Goal: Task Accomplishment & Management: Complete application form

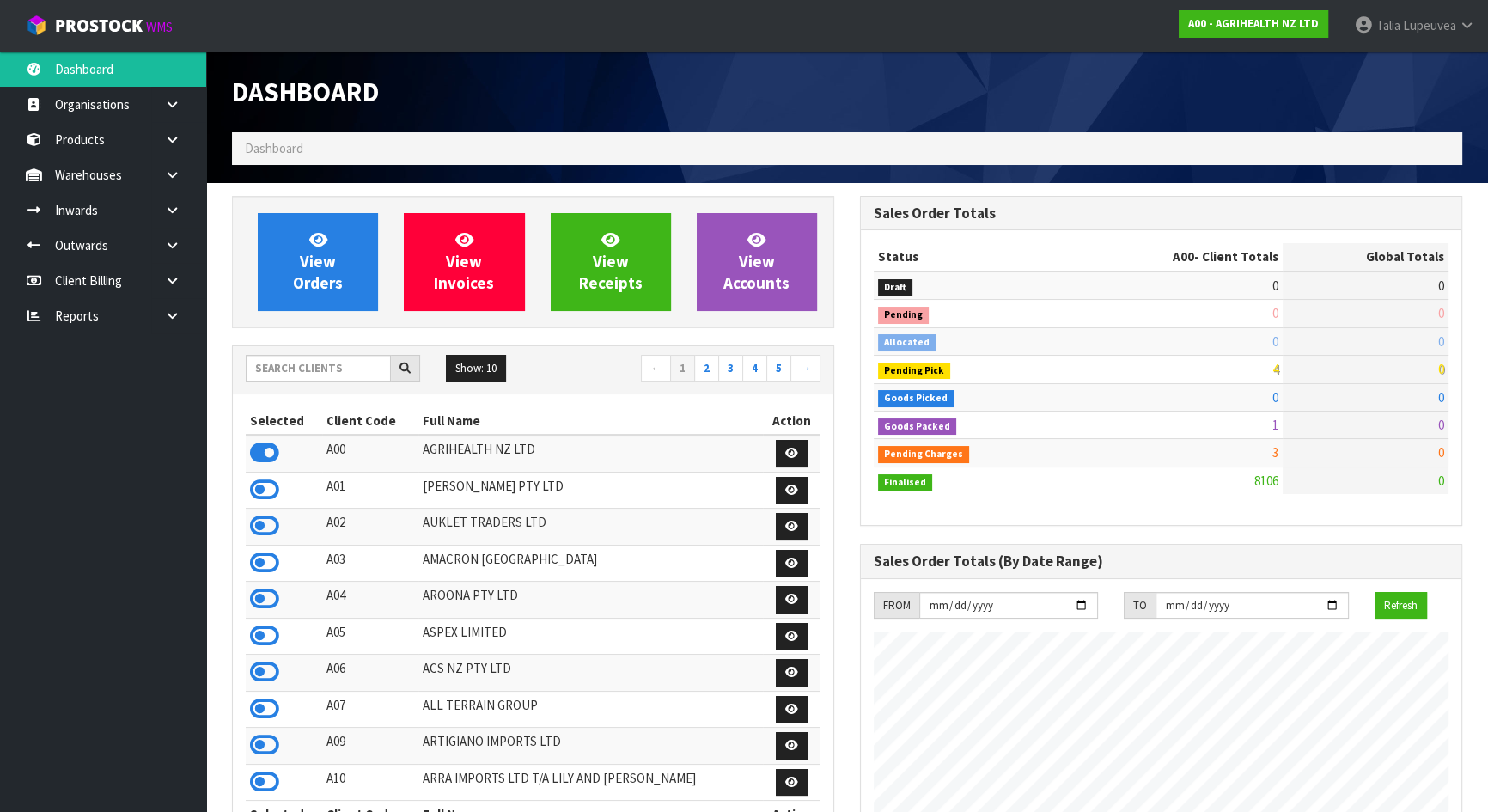
scroll to position [1298, 627]
click at [327, 369] on input "text" at bounding box center [318, 367] width 146 height 26
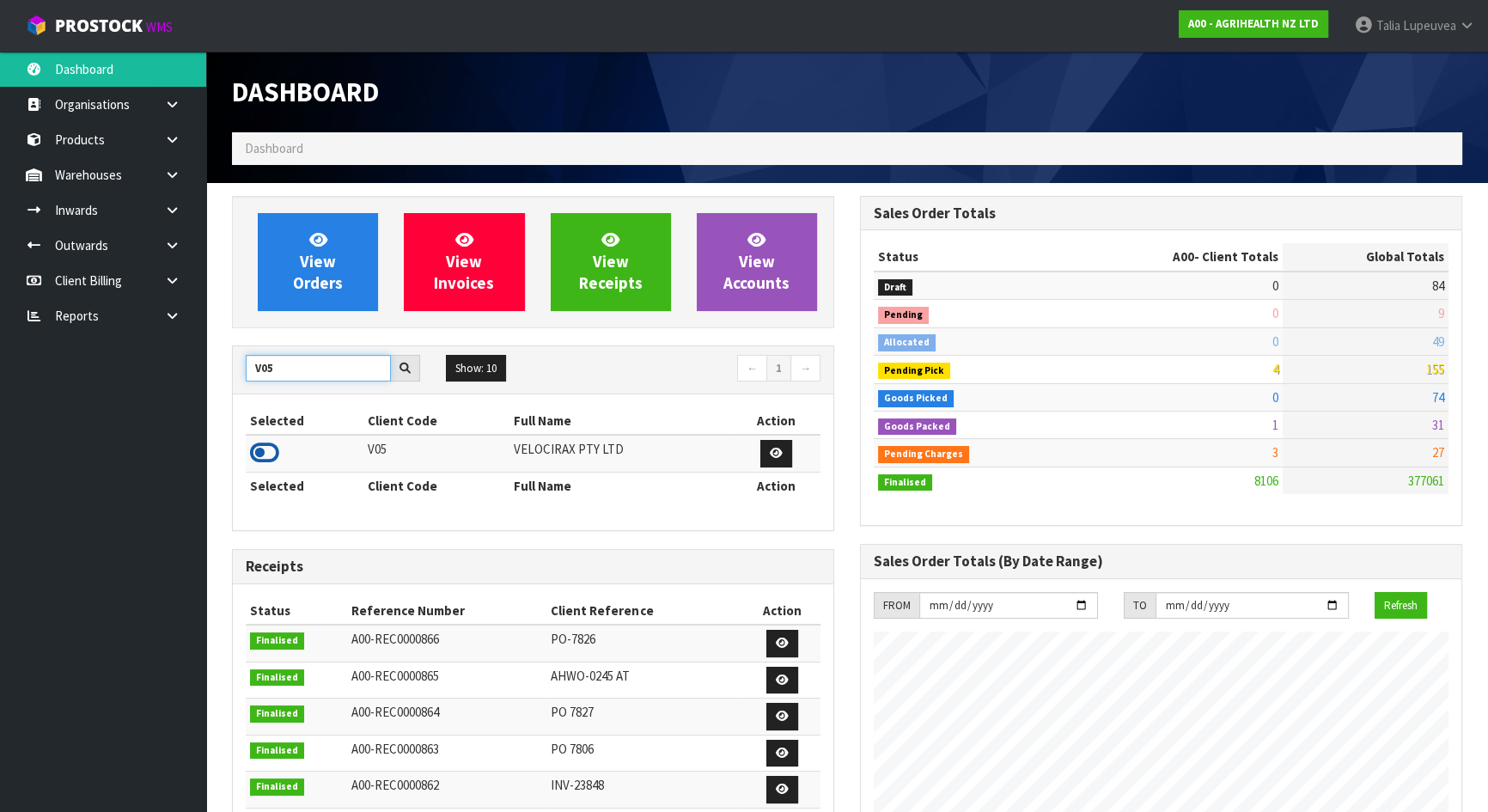
type input "V05"
click at [270, 456] on icon at bounding box center [265, 453] width 29 height 25
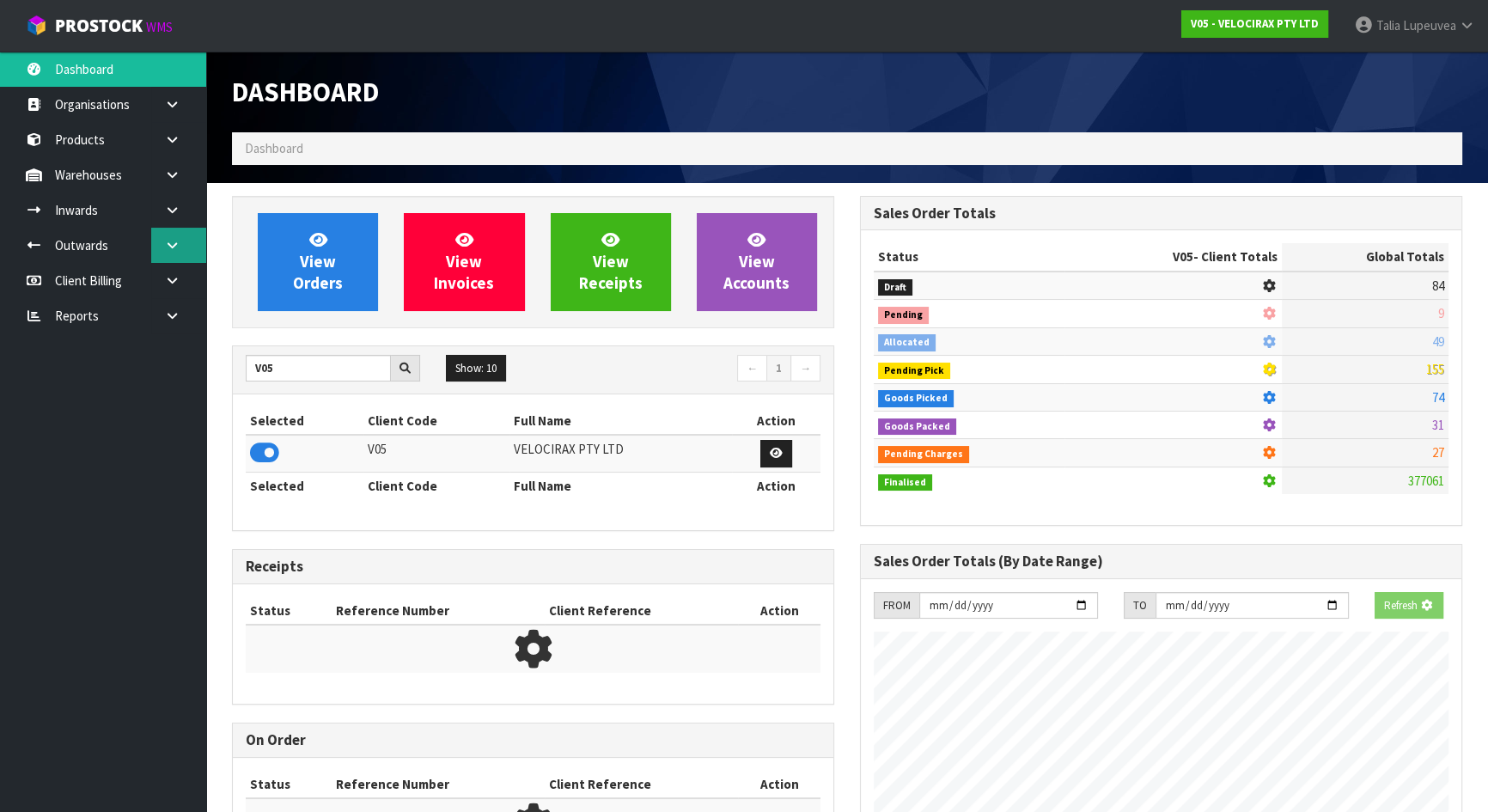
scroll to position [1336, 627]
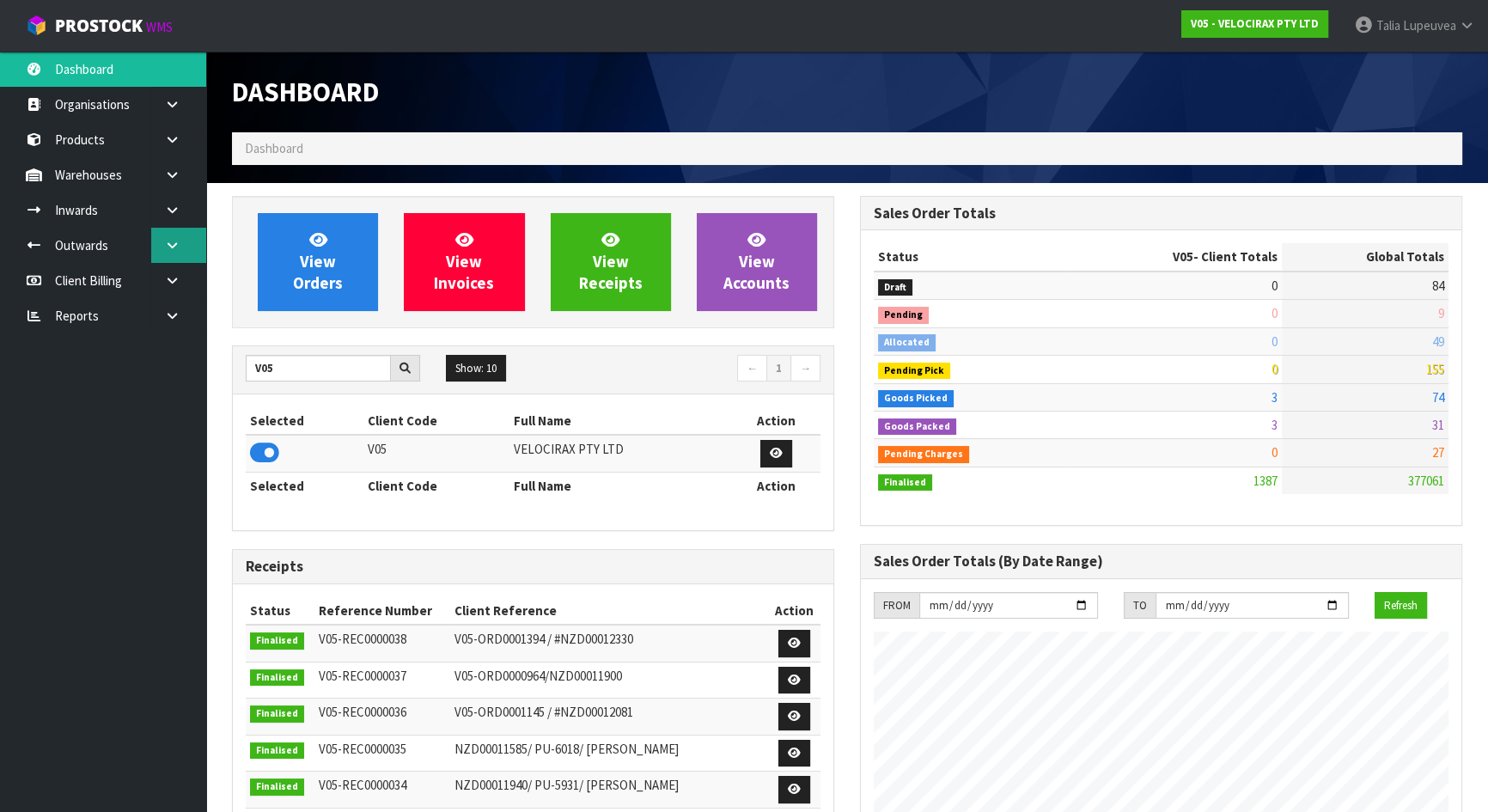
click at [167, 249] on icon at bounding box center [172, 246] width 16 height 13
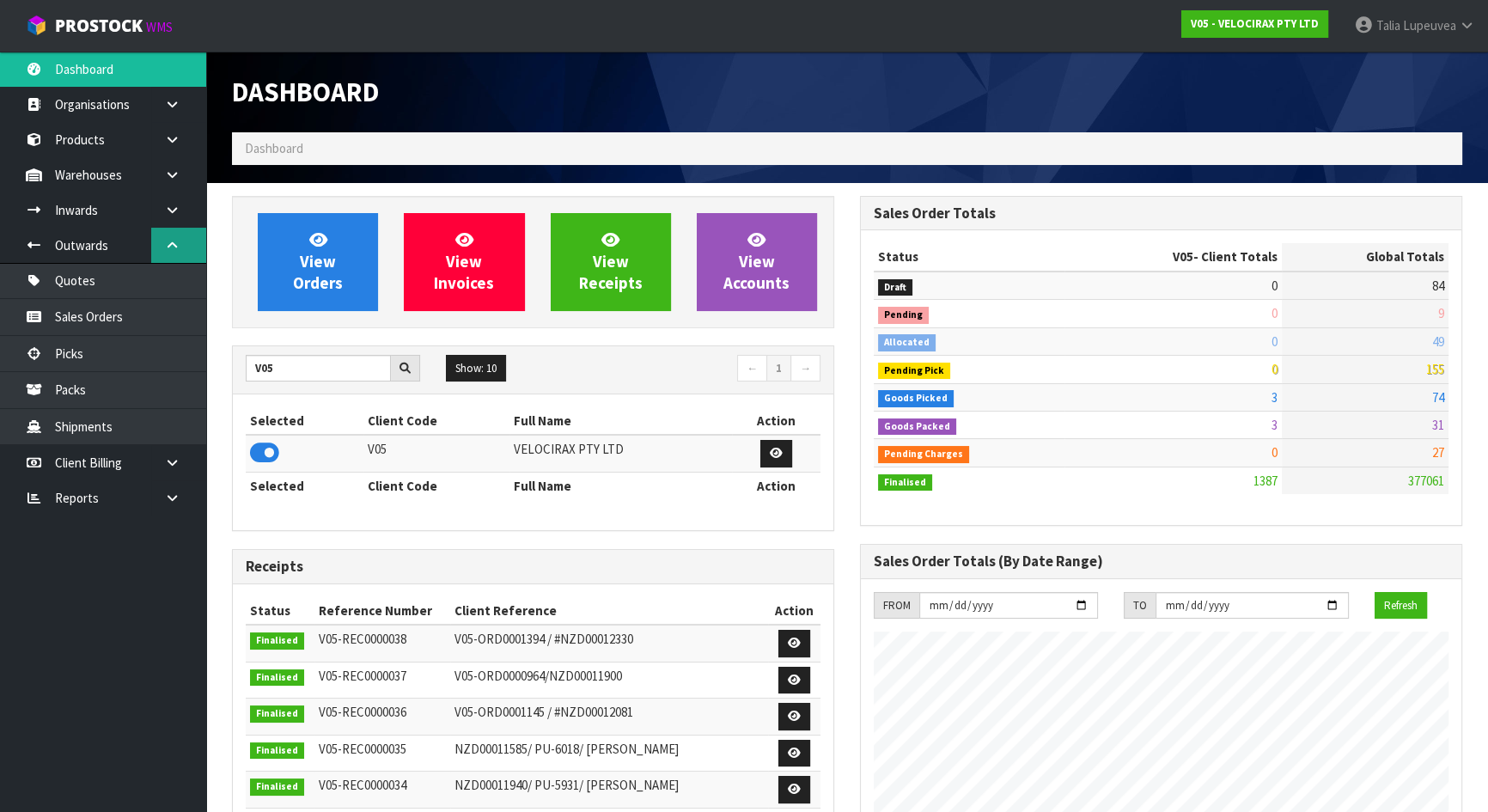
click at [167, 249] on icon at bounding box center [172, 246] width 16 height 13
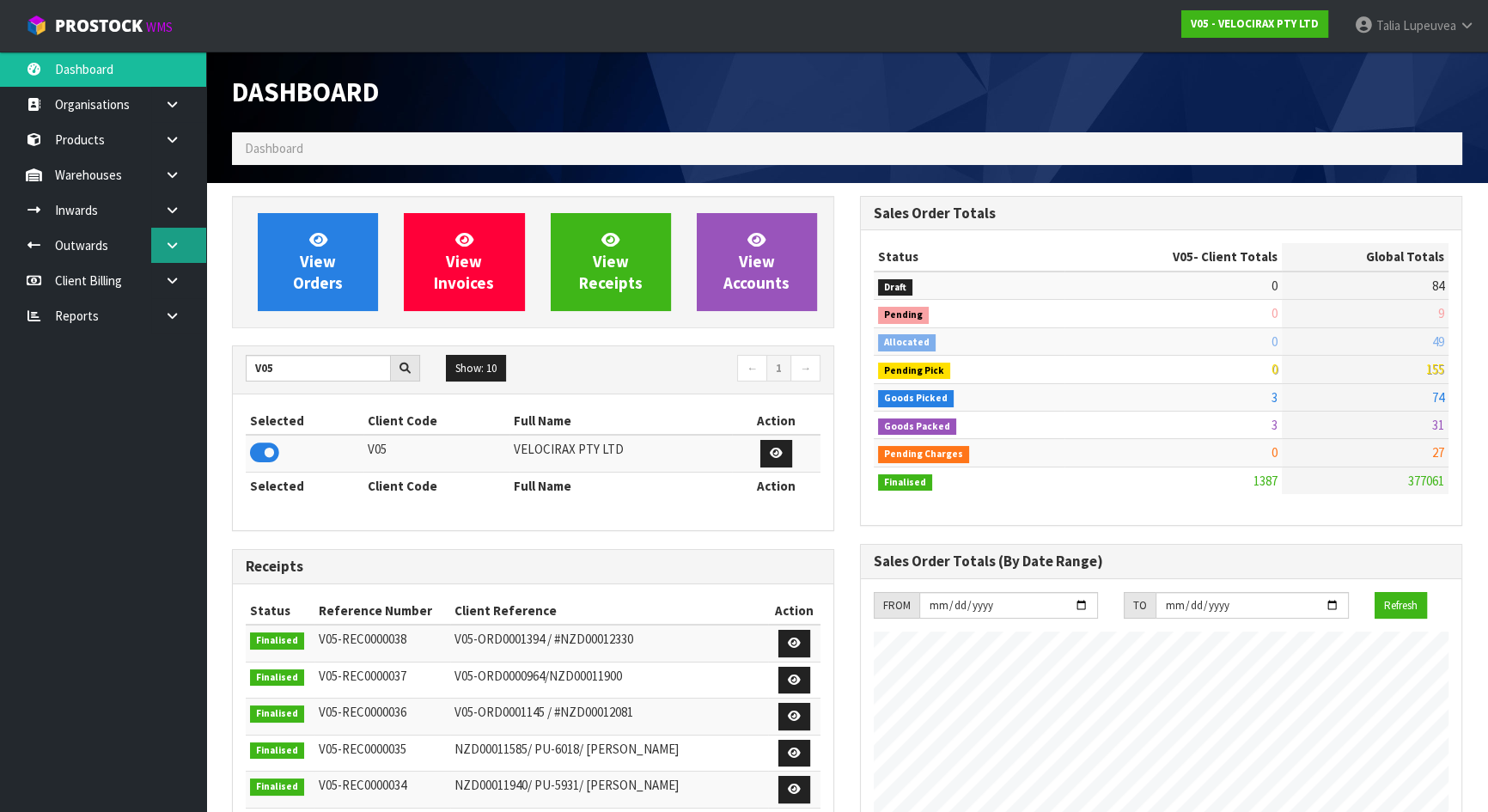
click at [168, 248] on icon at bounding box center [172, 246] width 16 height 13
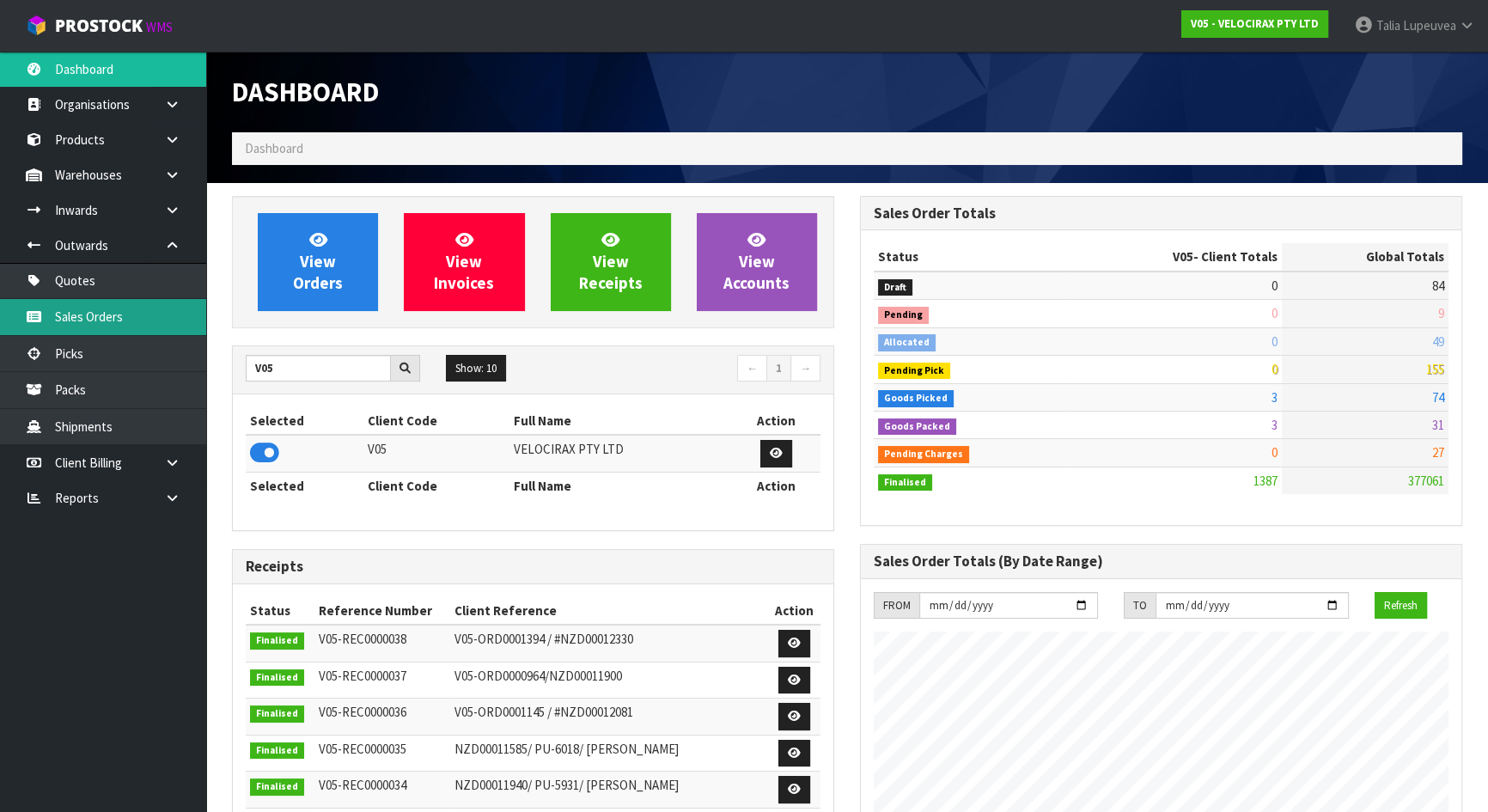
drag, startPoint x: 135, startPoint y: 318, endPoint x: 96, endPoint y: 312, distance: 39.5
click at [135, 317] on link "Sales Orders" at bounding box center [103, 316] width 206 height 35
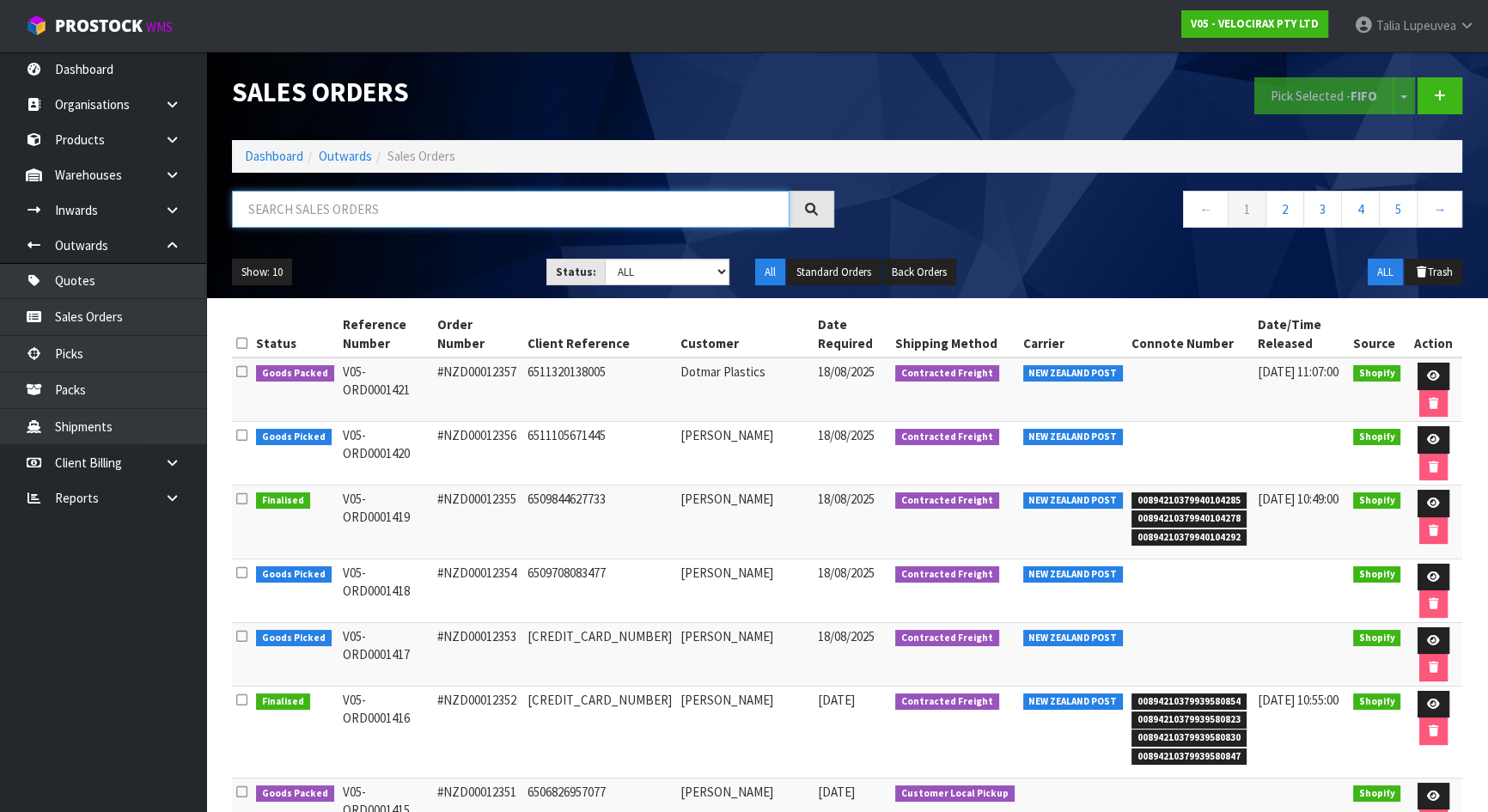
click at [319, 203] on input "text" at bounding box center [510, 209] width 558 height 37
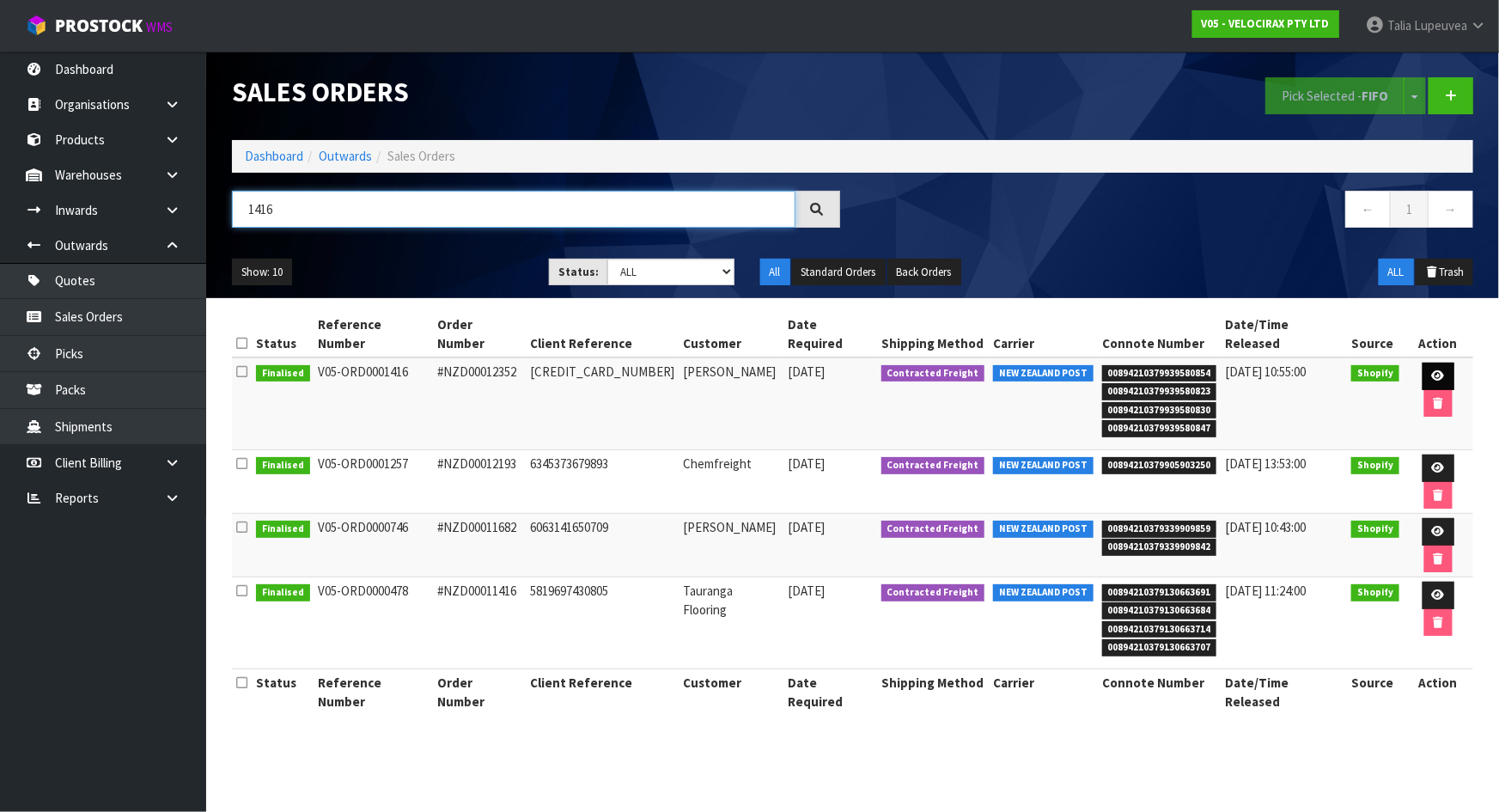
type input "1416"
click at [1432, 370] on icon at bounding box center [1438, 376] width 13 height 11
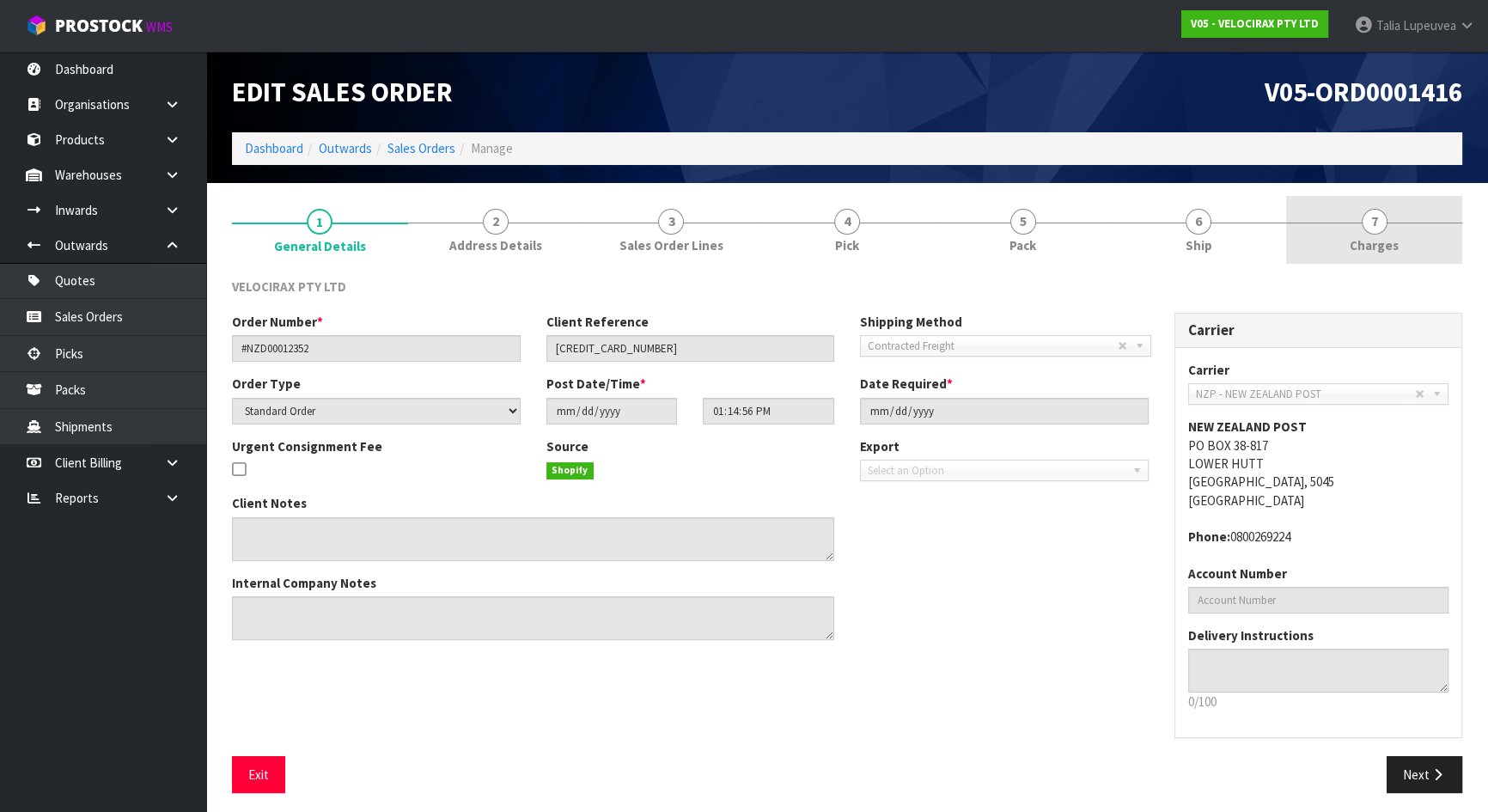
click at [1310, 226] on link "7 [GEOGRAPHIC_DATA]" at bounding box center [1374, 229] width 176 height 68
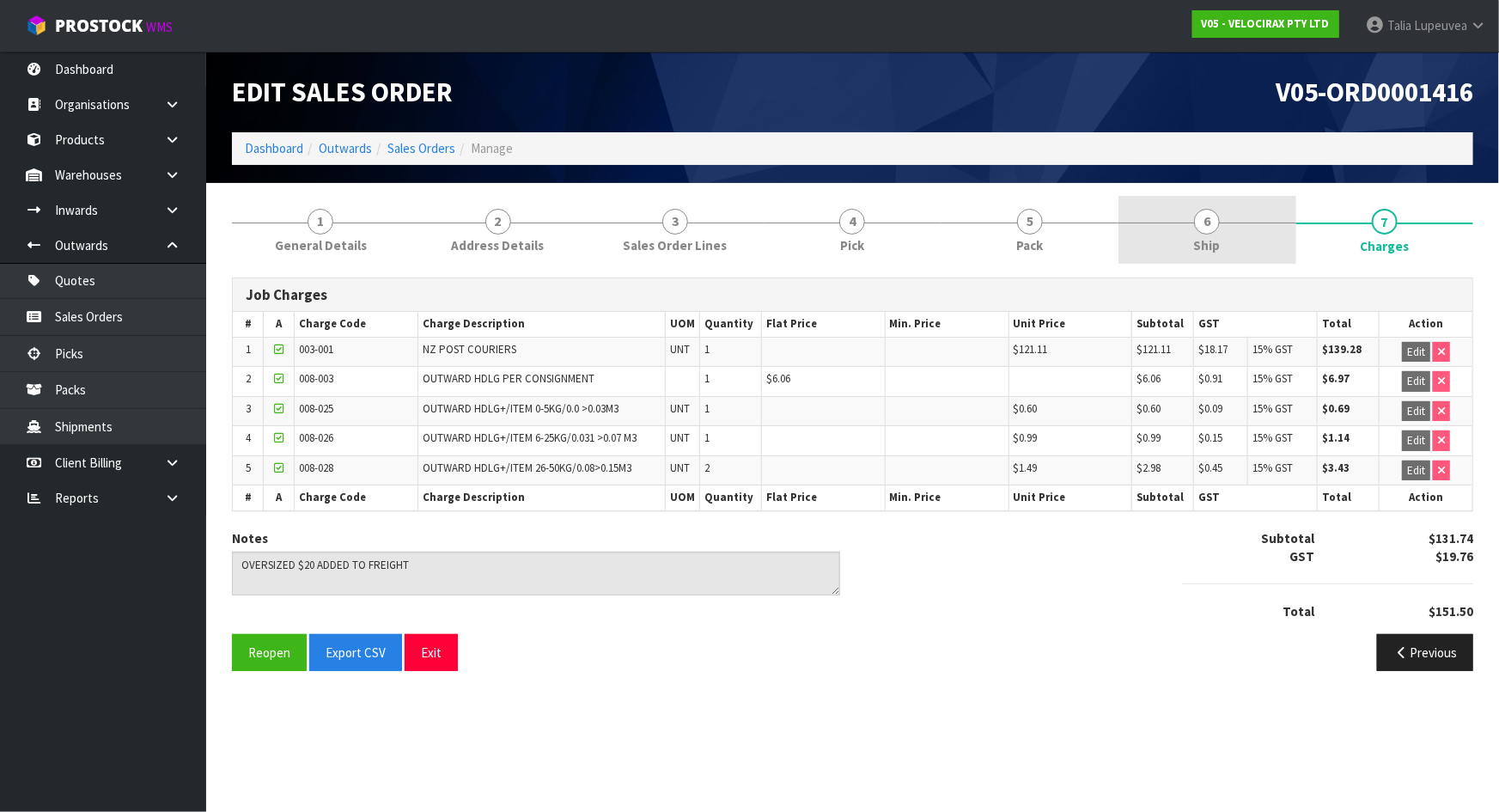
click at [1247, 235] on link "6 Ship" at bounding box center [1207, 229] width 177 height 68
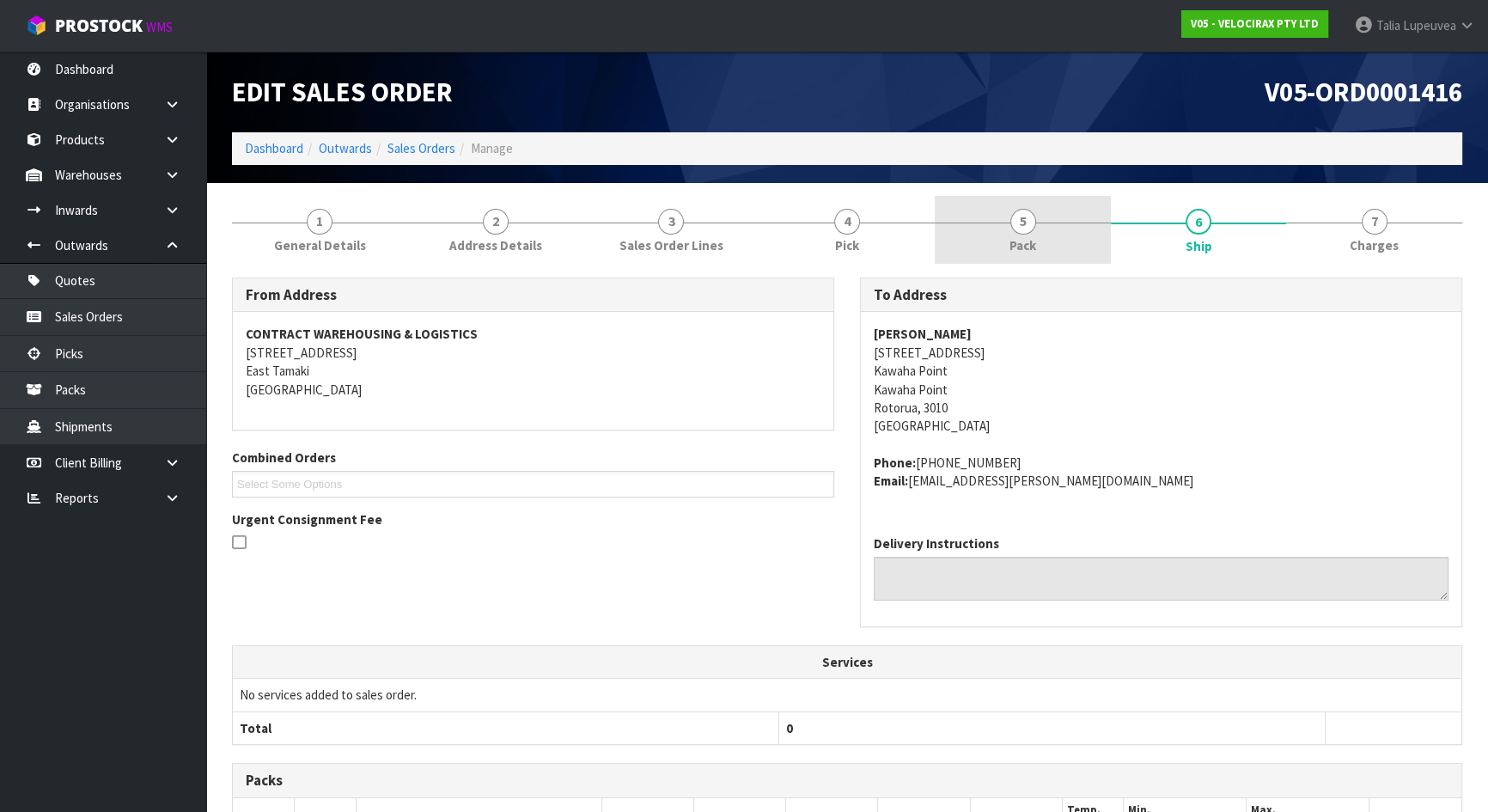
click at [1078, 238] on link "5 Pack" at bounding box center [1023, 229] width 176 height 68
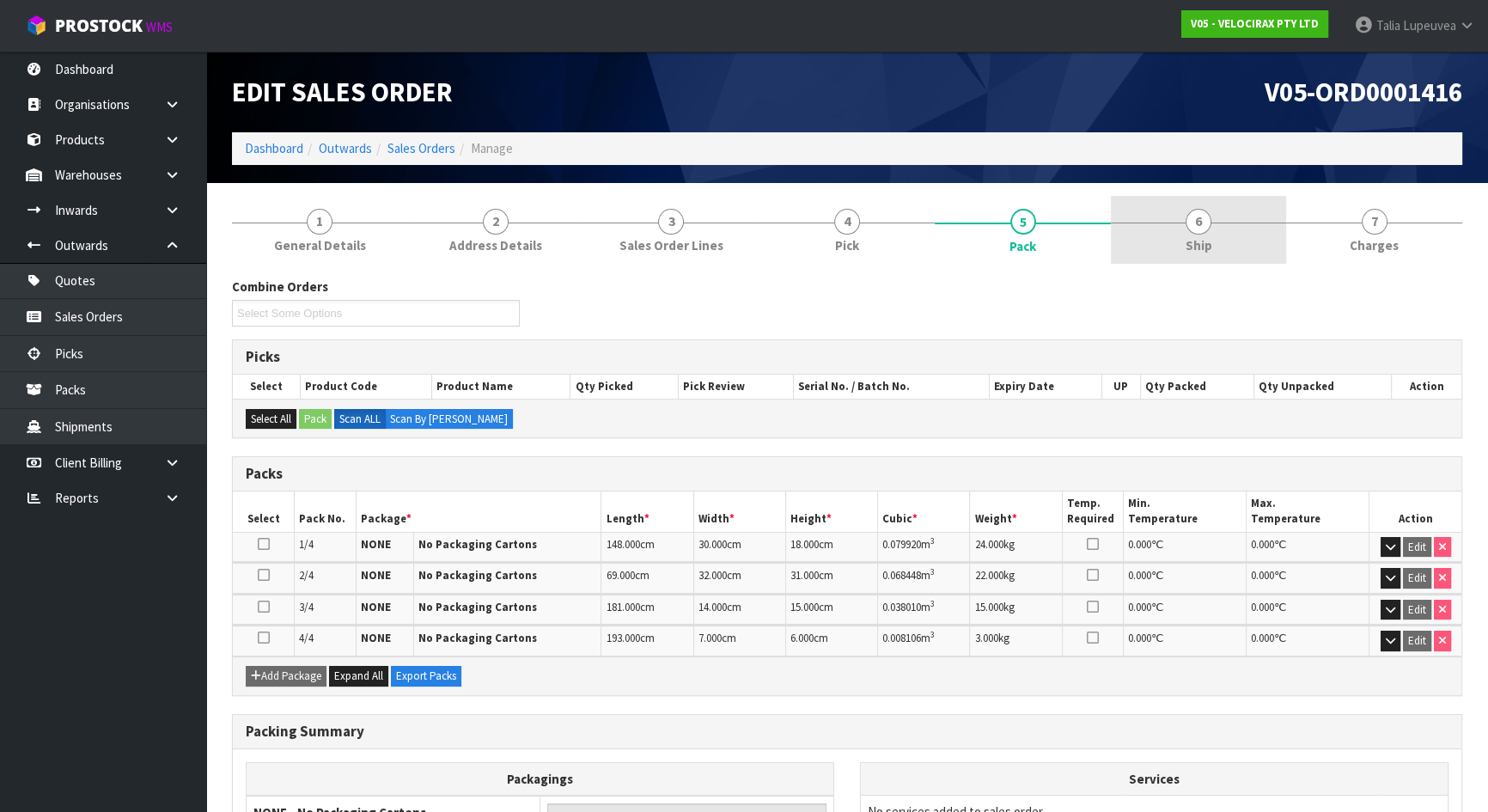
click at [1201, 228] on span "6" at bounding box center [1198, 222] width 25 height 25
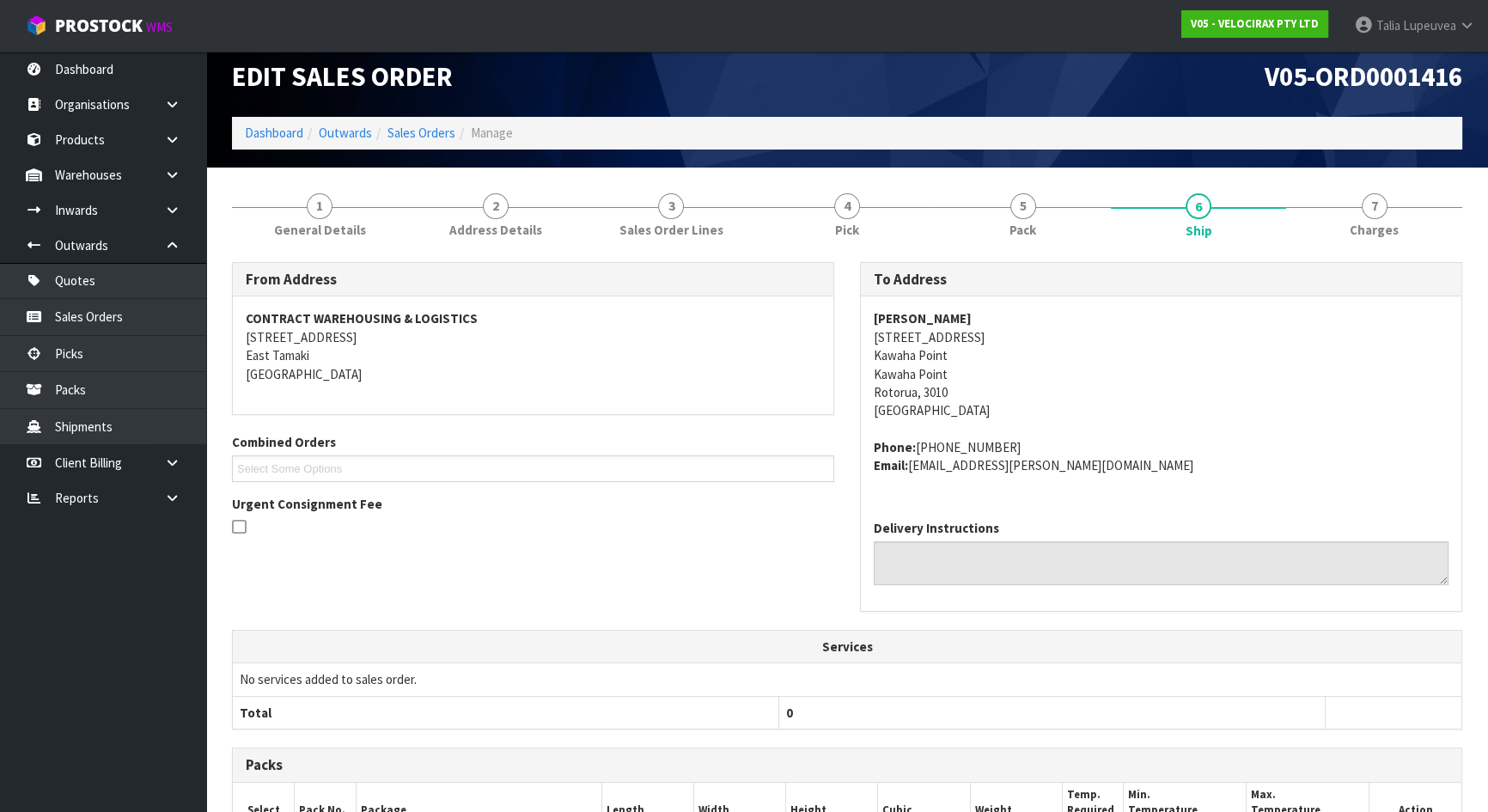
scroll to position [15, 0]
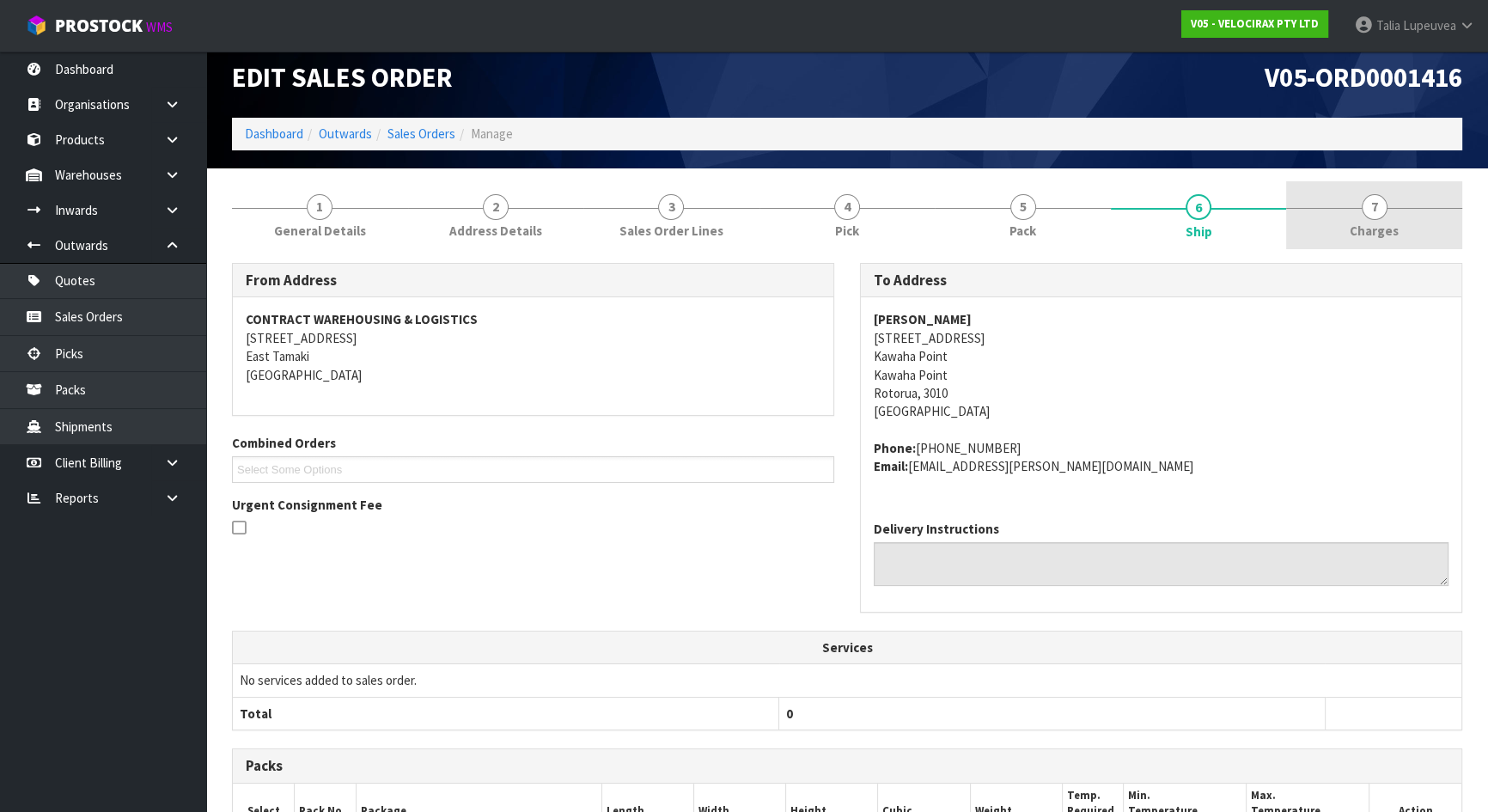
click at [1338, 214] on link "7 [GEOGRAPHIC_DATA]" at bounding box center [1374, 215] width 176 height 68
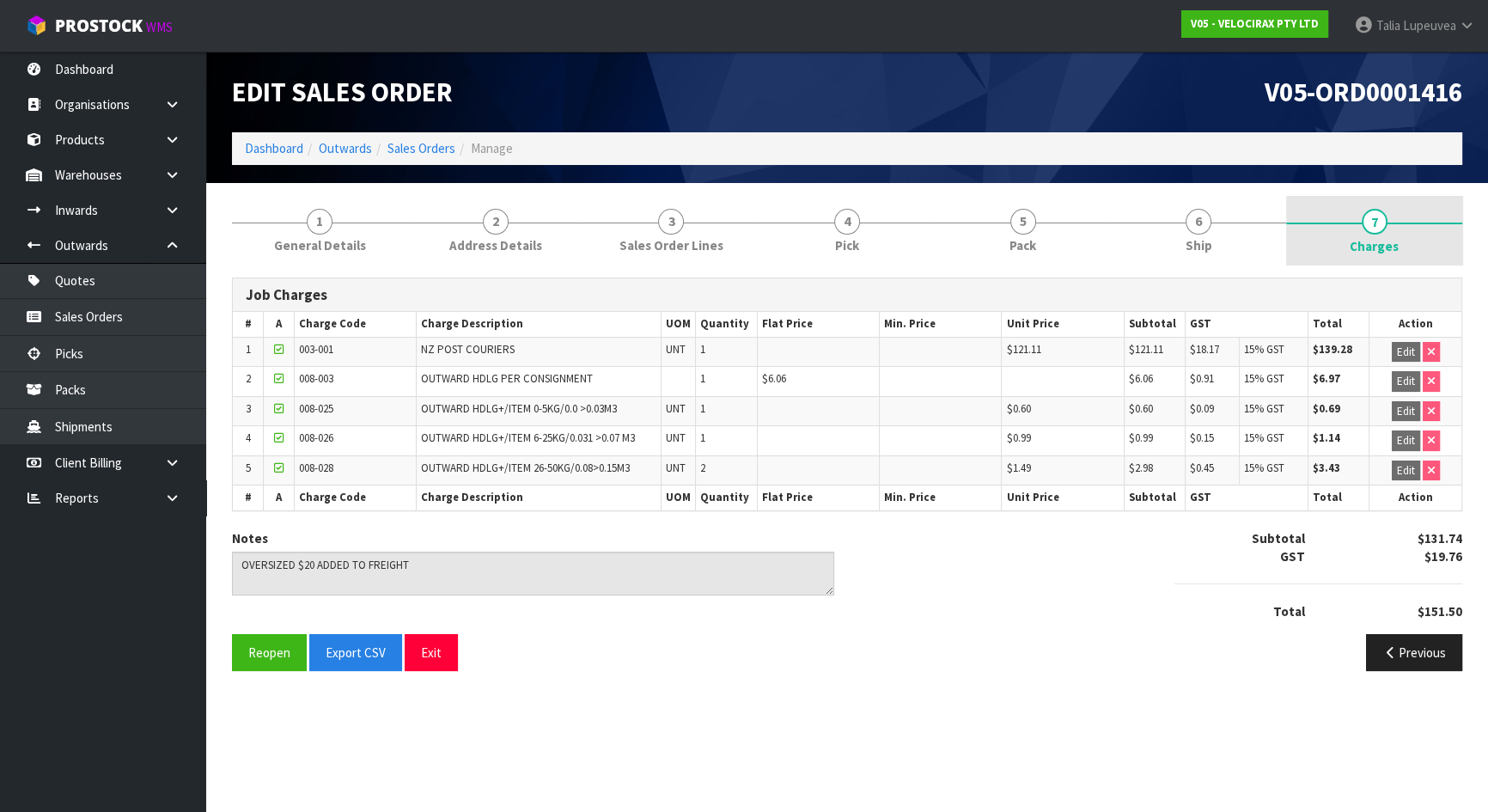
scroll to position [0, 0]
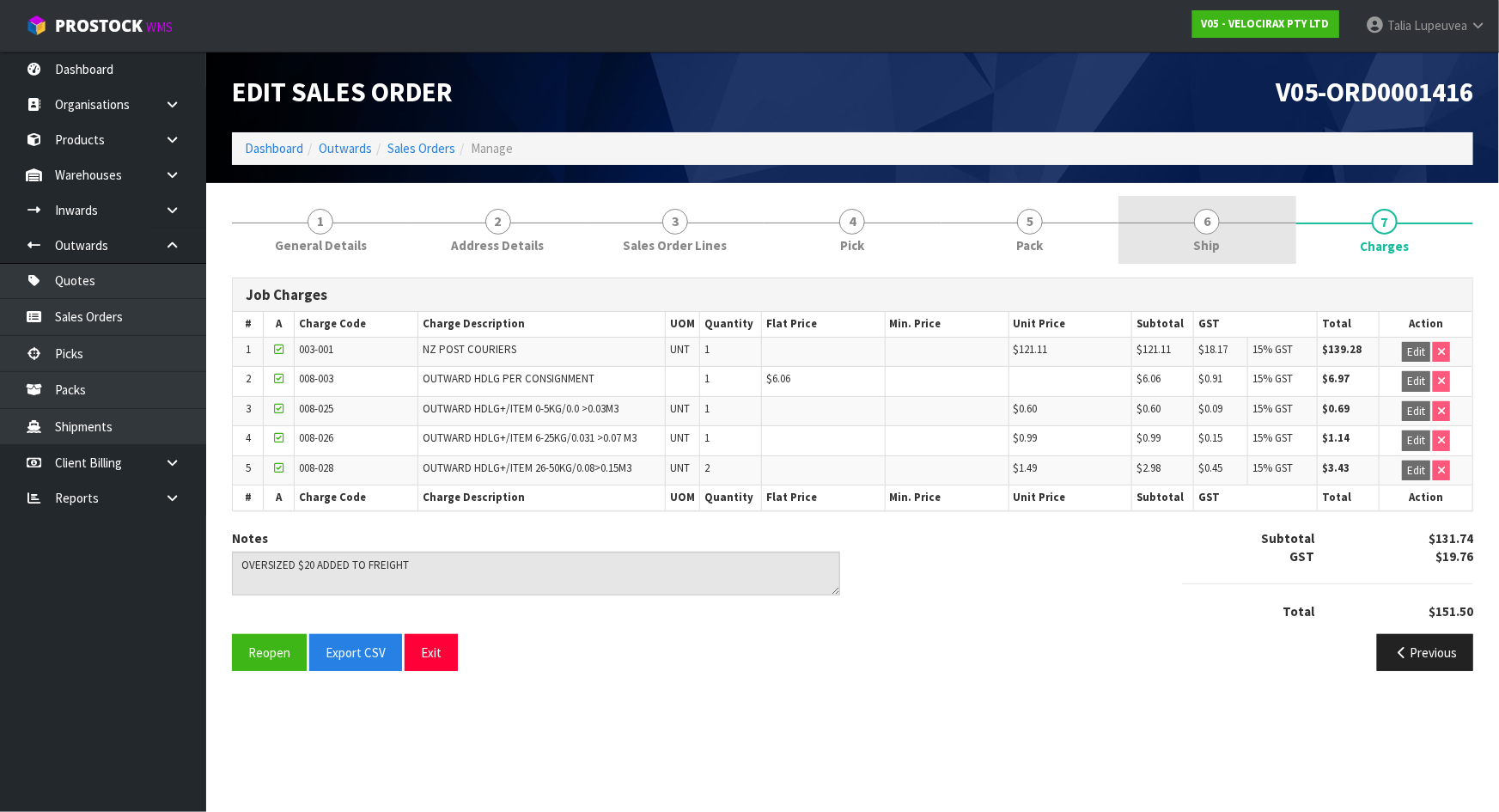
click at [1153, 229] on link "6 Ship" at bounding box center [1207, 229] width 177 height 68
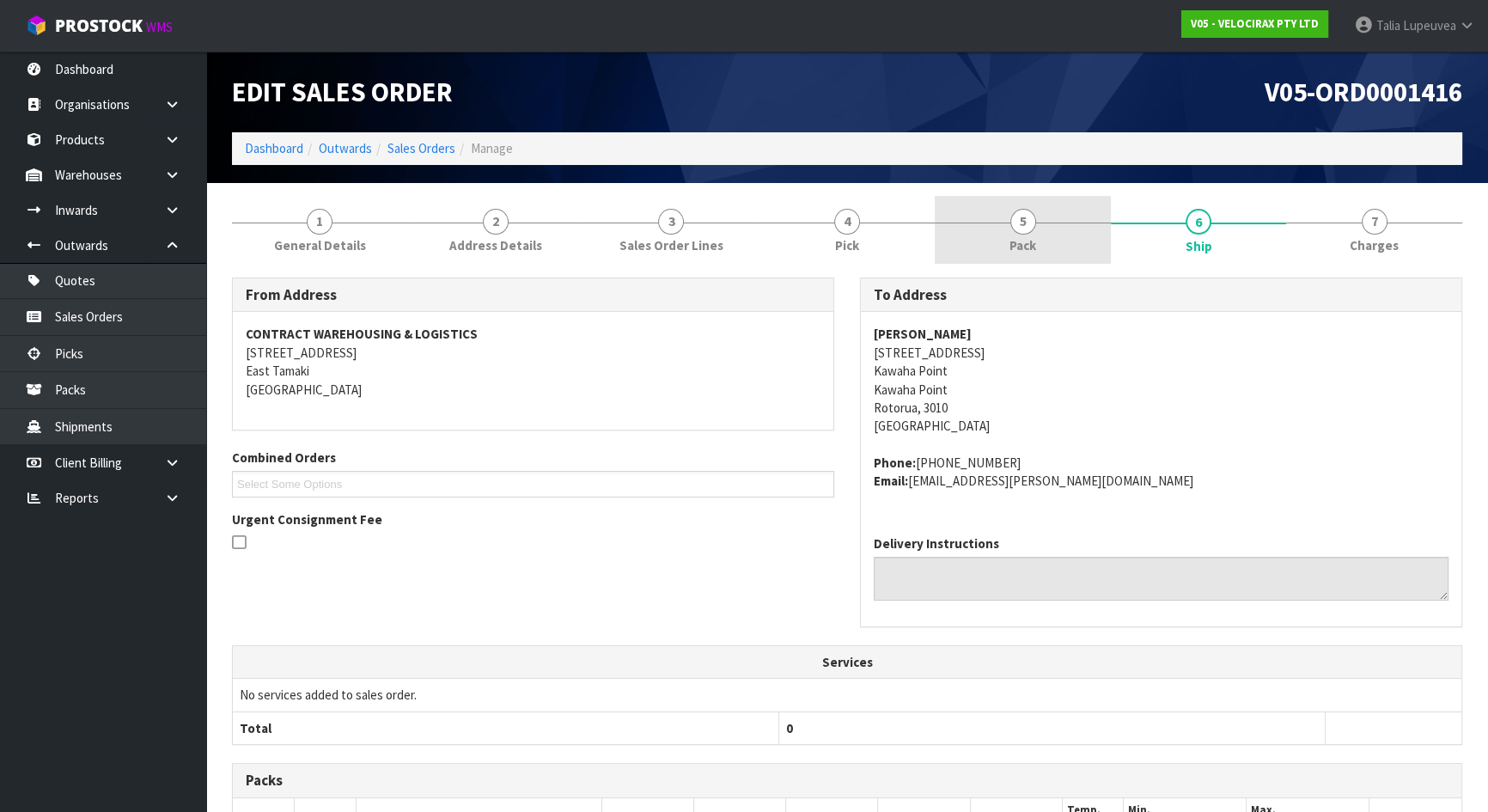
click at [1066, 238] on link "5 Pack" at bounding box center [1023, 229] width 176 height 68
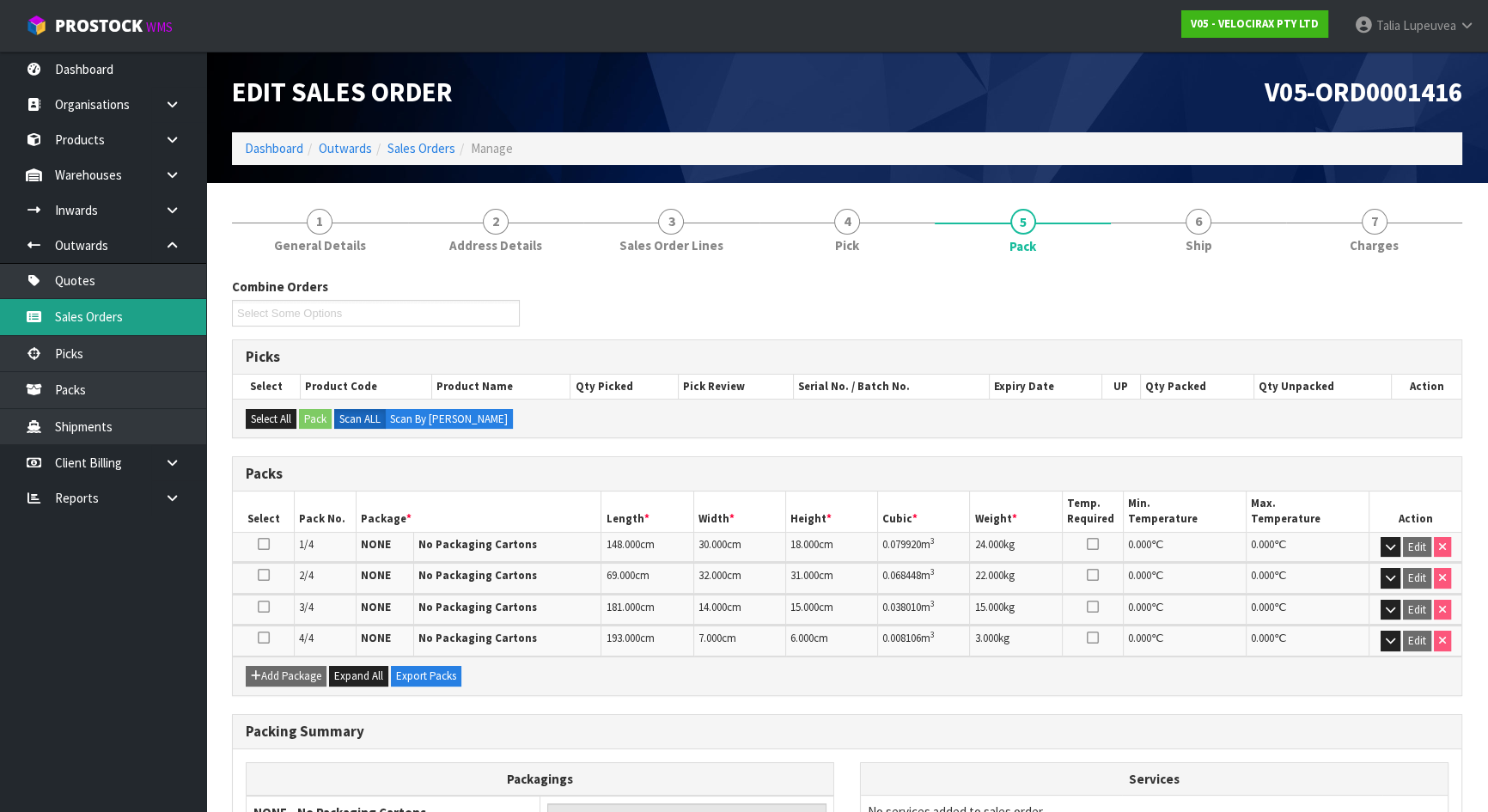
click at [136, 324] on link "Sales Orders" at bounding box center [103, 316] width 206 height 35
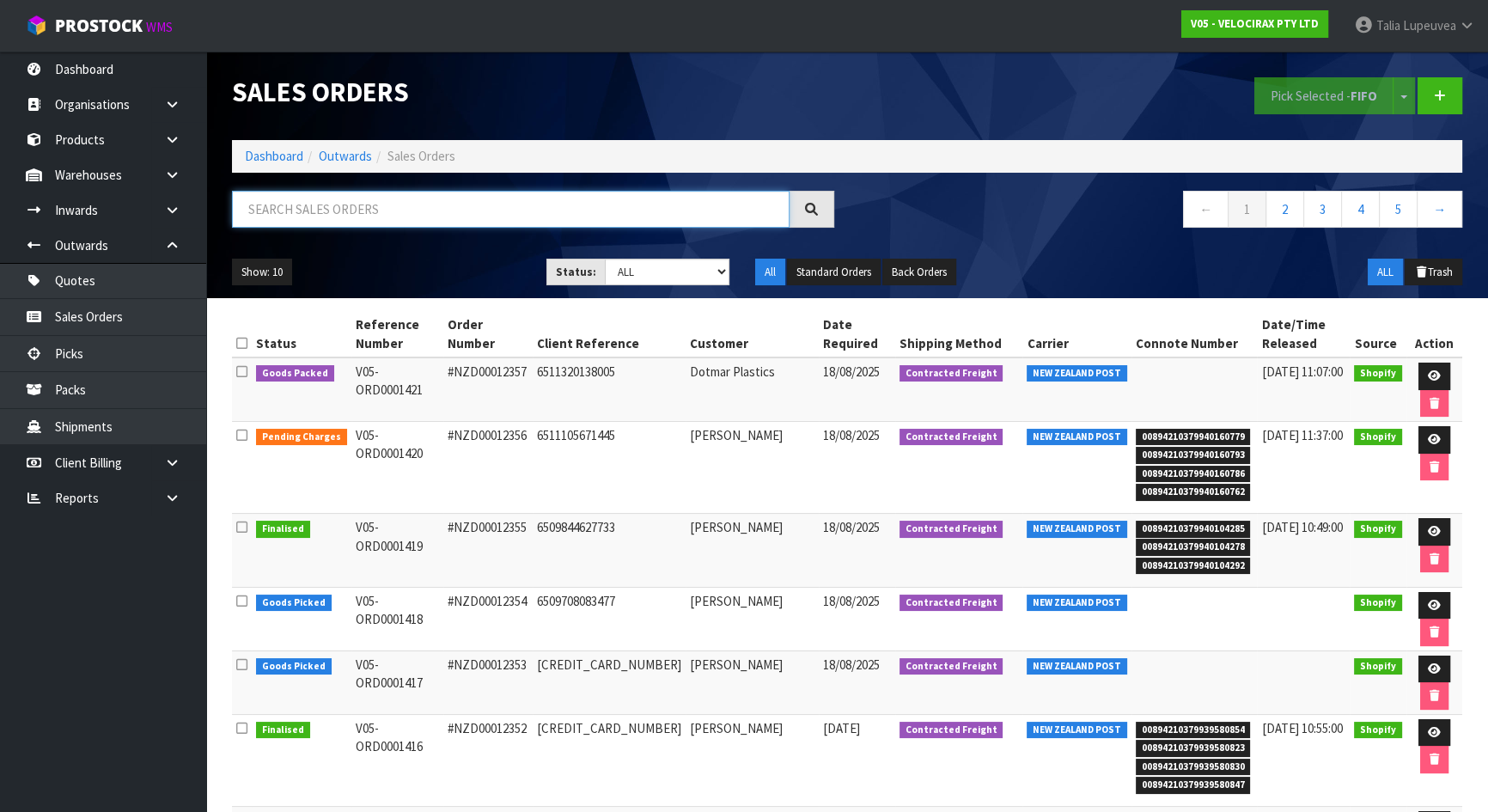
click at [436, 214] on input "text" at bounding box center [510, 209] width 558 height 37
click at [264, 149] on link "Dashboard" at bounding box center [274, 155] width 58 height 16
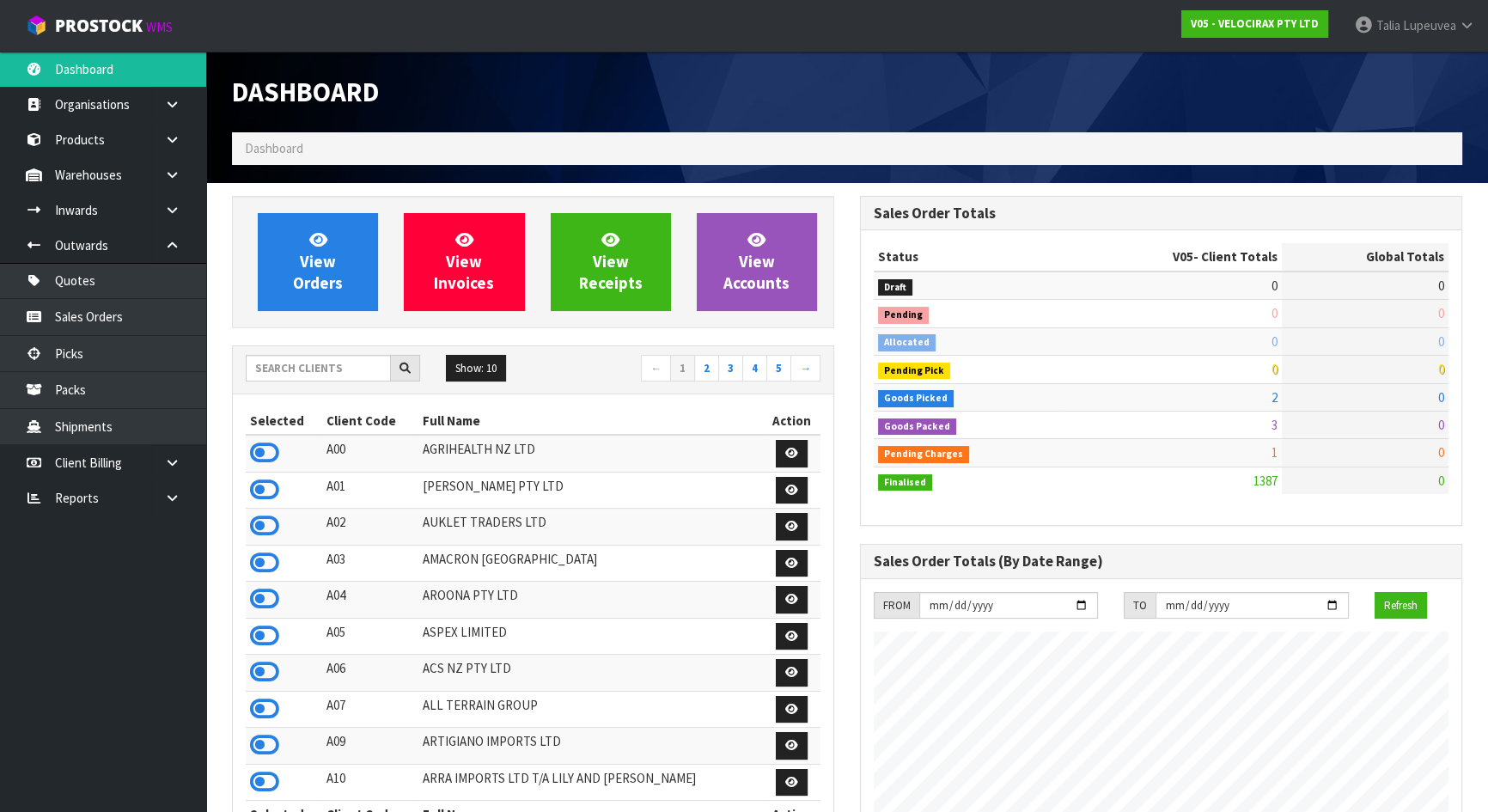
scroll to position [1336, 627]
click at [301, 375] on input "text" at bounding box center [318, 367] width 146 height 26
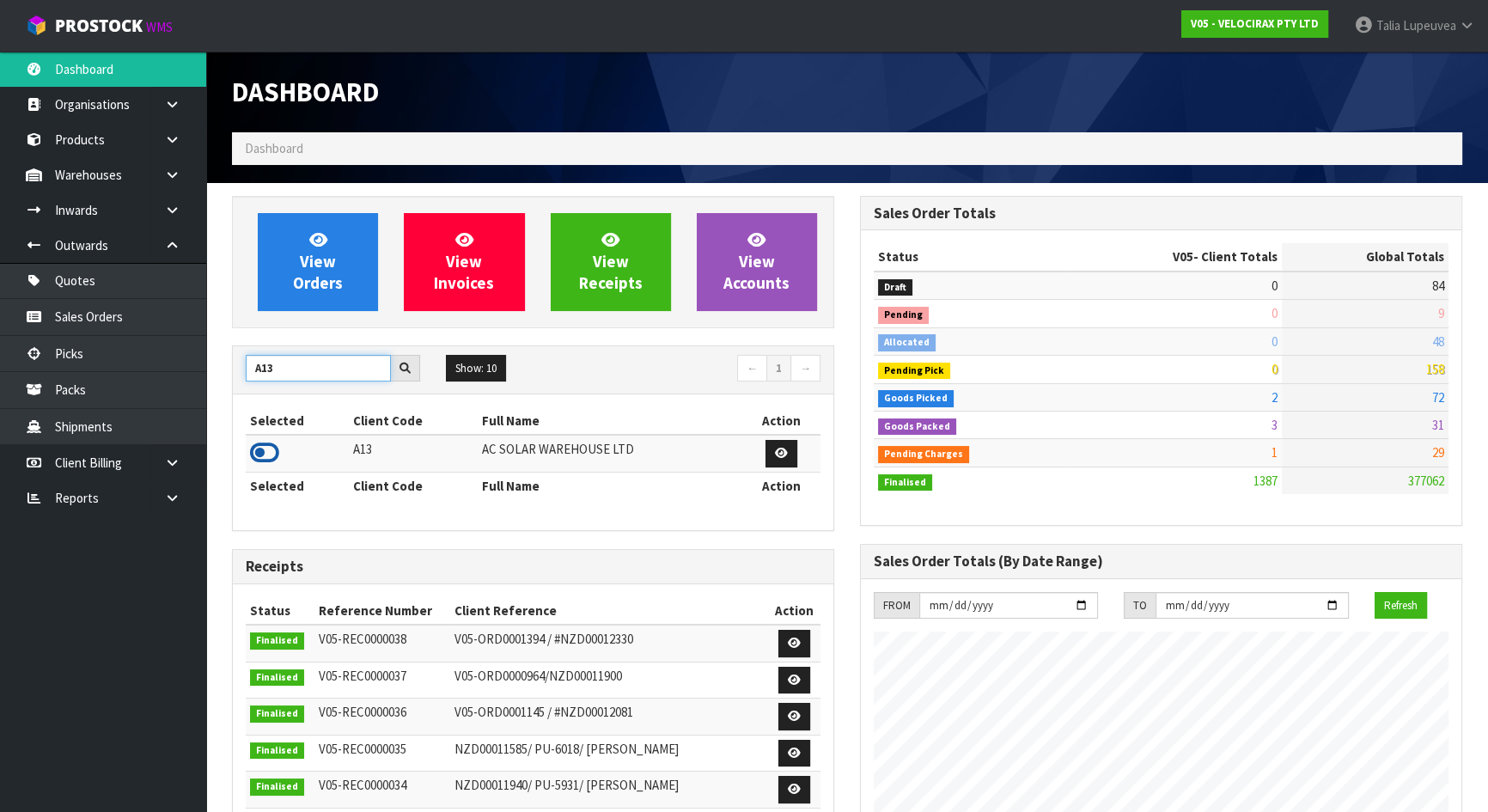
type input "A13"
click at [257, 446] on icon at bounding box center [265, 453] width 29 height 25
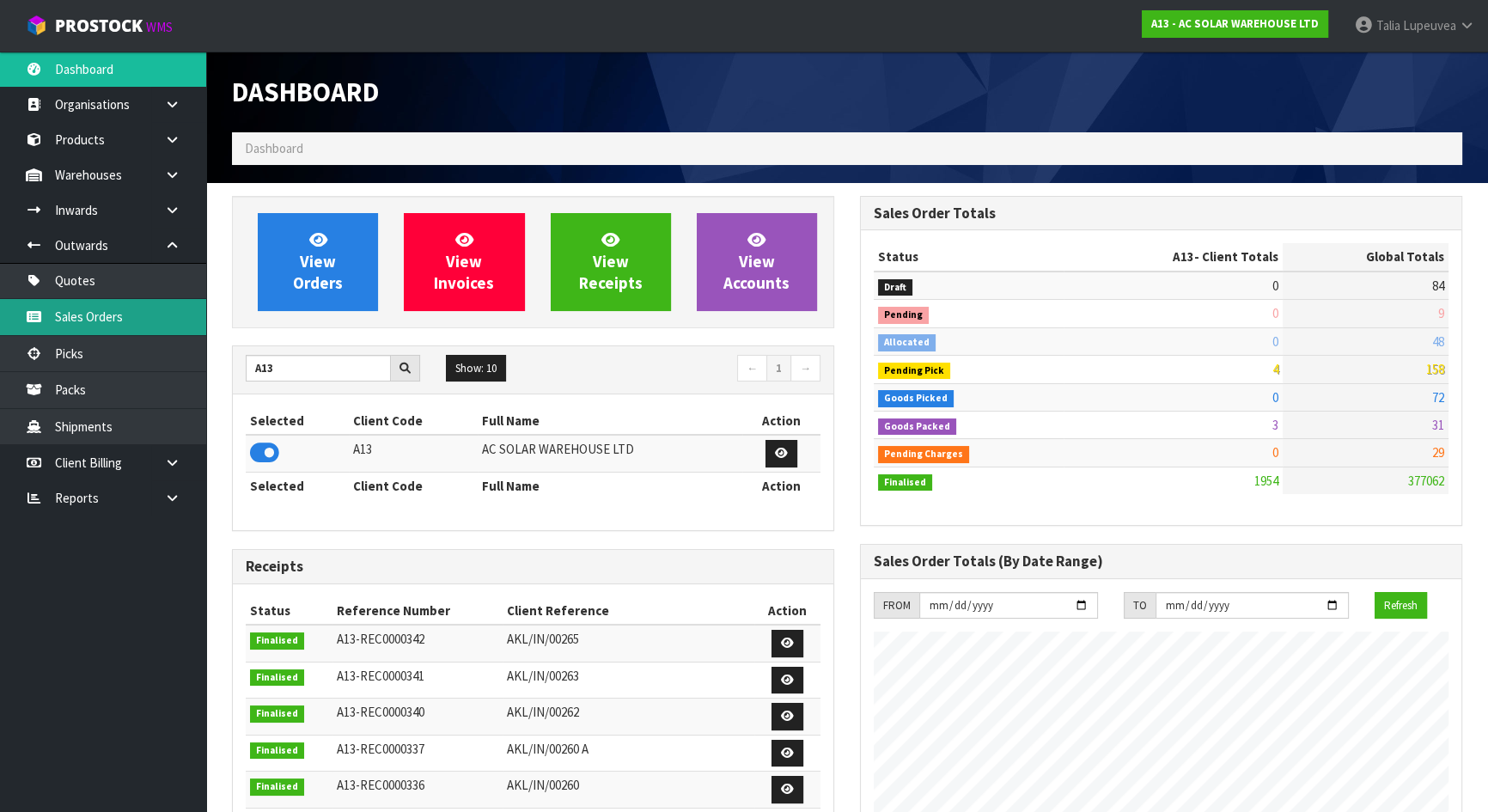
scroll to position [1371, 627]
click at [115, 317] on link "Sales Orders" at bounding box center [103, 316] width 206 height 35
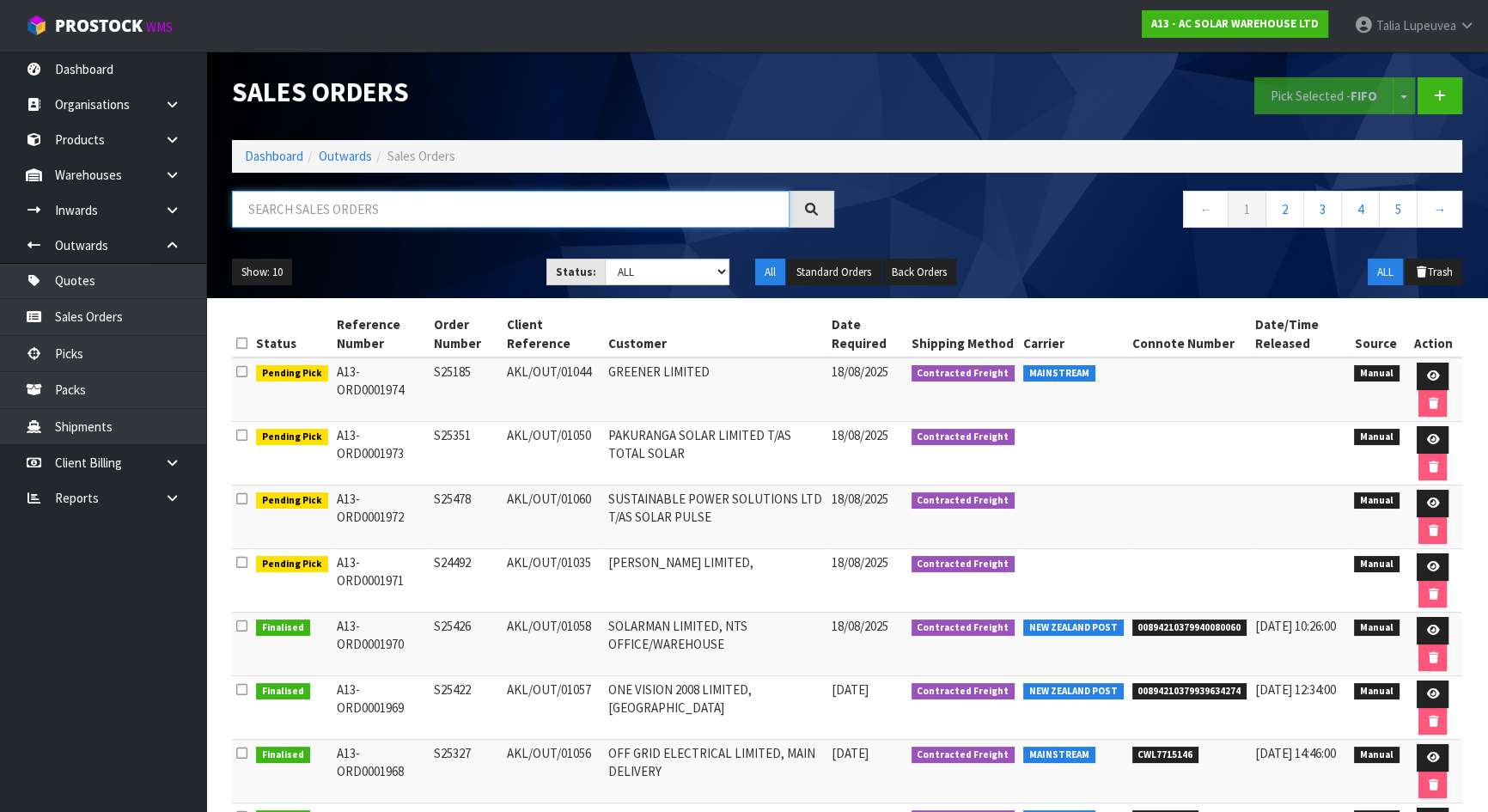
click at [367, 220] on input "text" at bounding box center [510, 209] width 558 height 37
click at [394, 204] on input "text" at bounding box center [510, 209] width 558 height 37
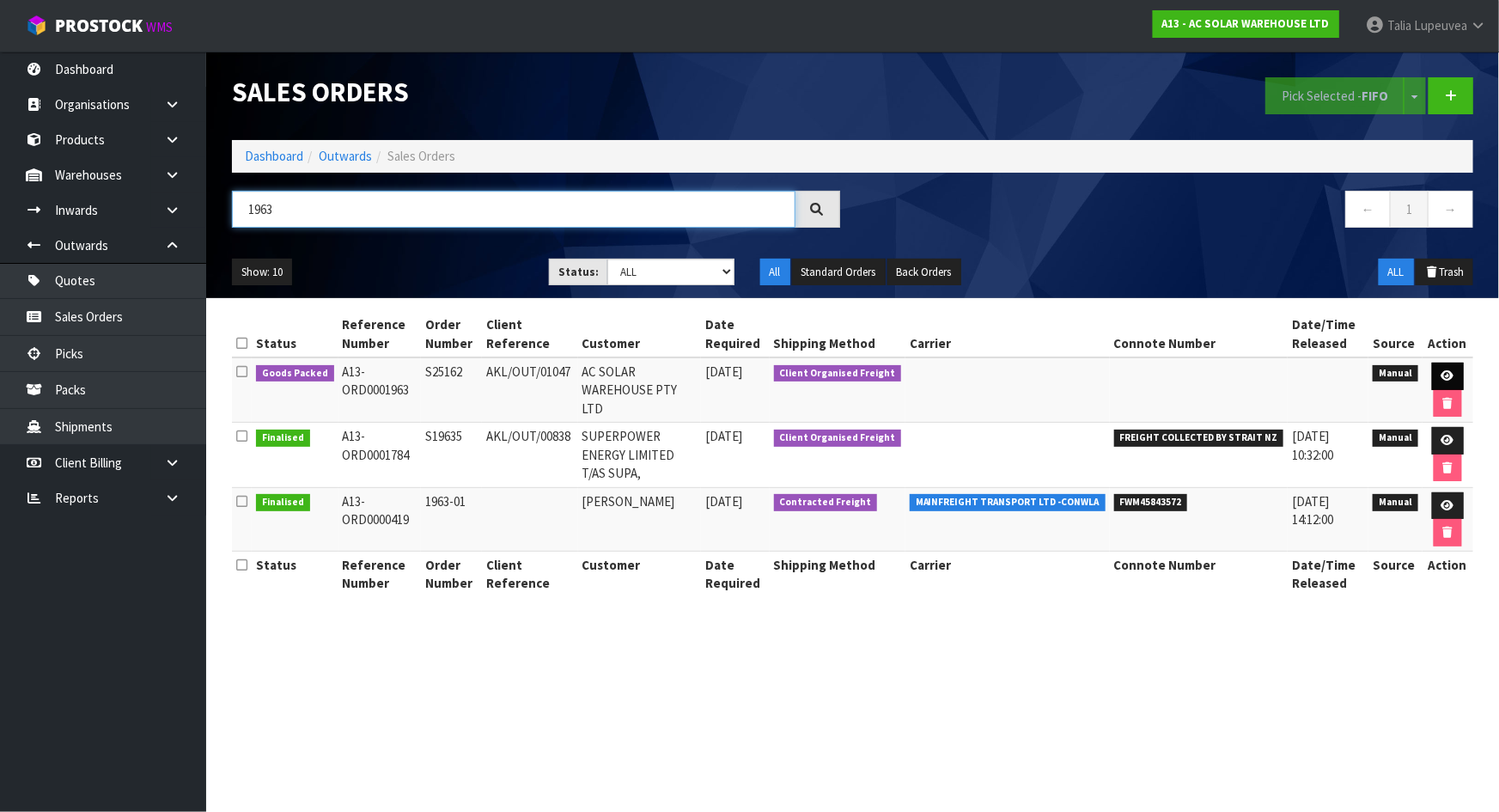
type input "1963"
click at [1445, 364] on link at bounding box center [1447, 376] width 32 height 27
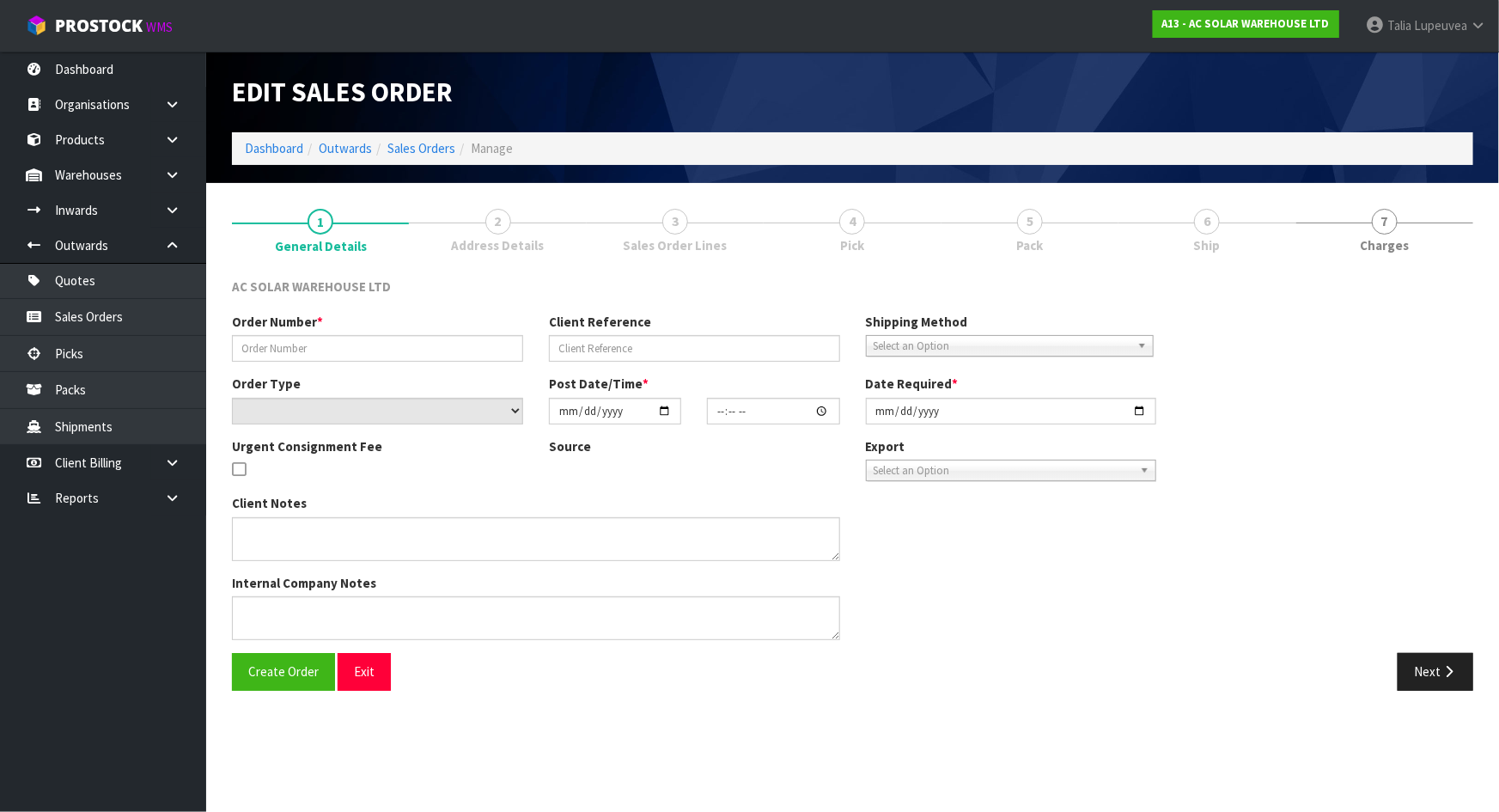
type input "S25162"
type input "AKL/OUT/01047"
select select "number:0"
type input "[DATE]"
type input "11:35:00.000"
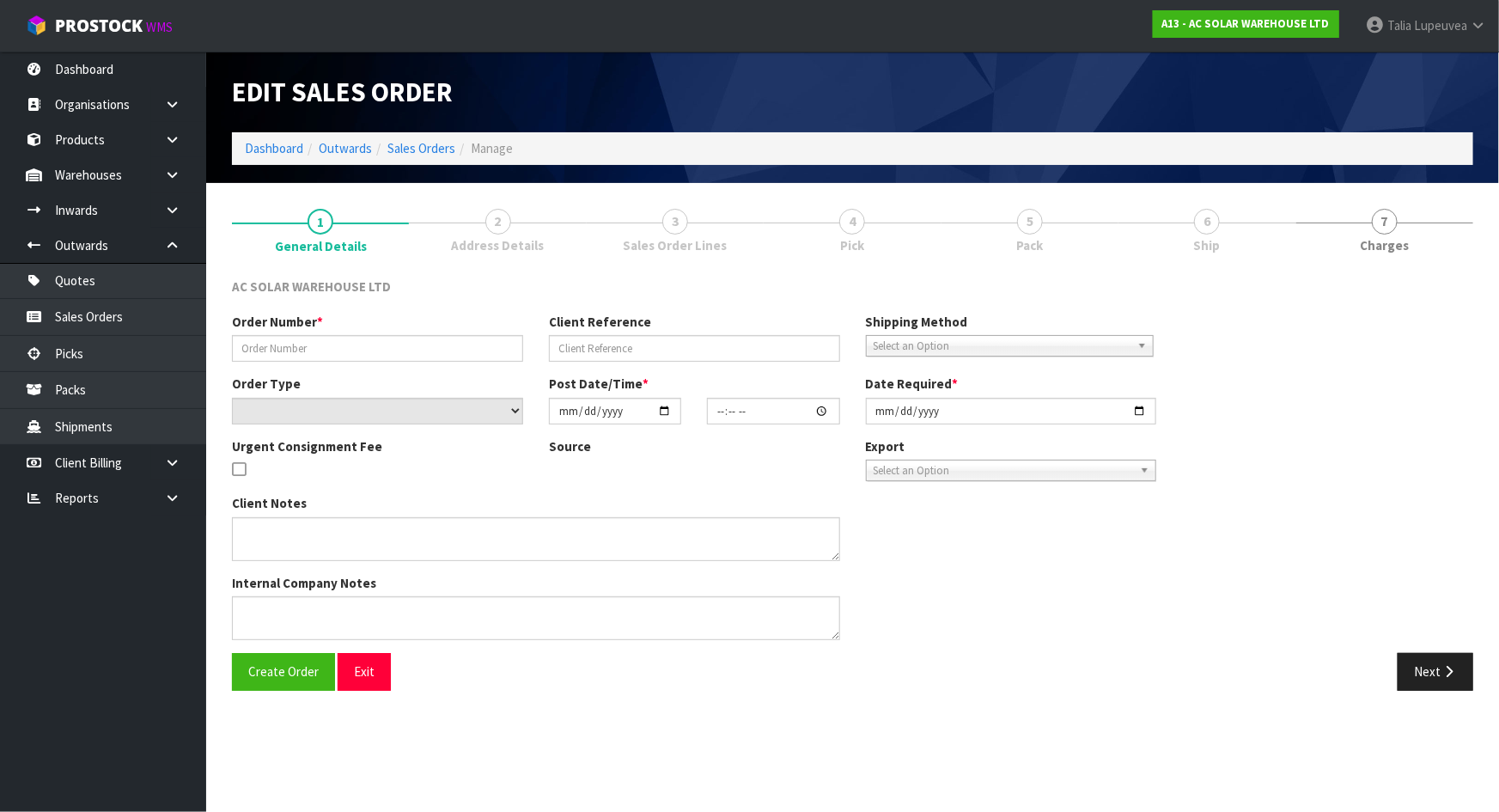
type input "[DATE]"
type textarea "AC SOLAR WAREHOUSE TO ORGANISE FREIGHT TO [GEOGRAPHIC_DATA]"
type textarea "YES, THIS ONE IS COMING TO [GEOGRAPHIC_DATA]. WE WILL BOOK FREIGHT FOR THIS. PL…"
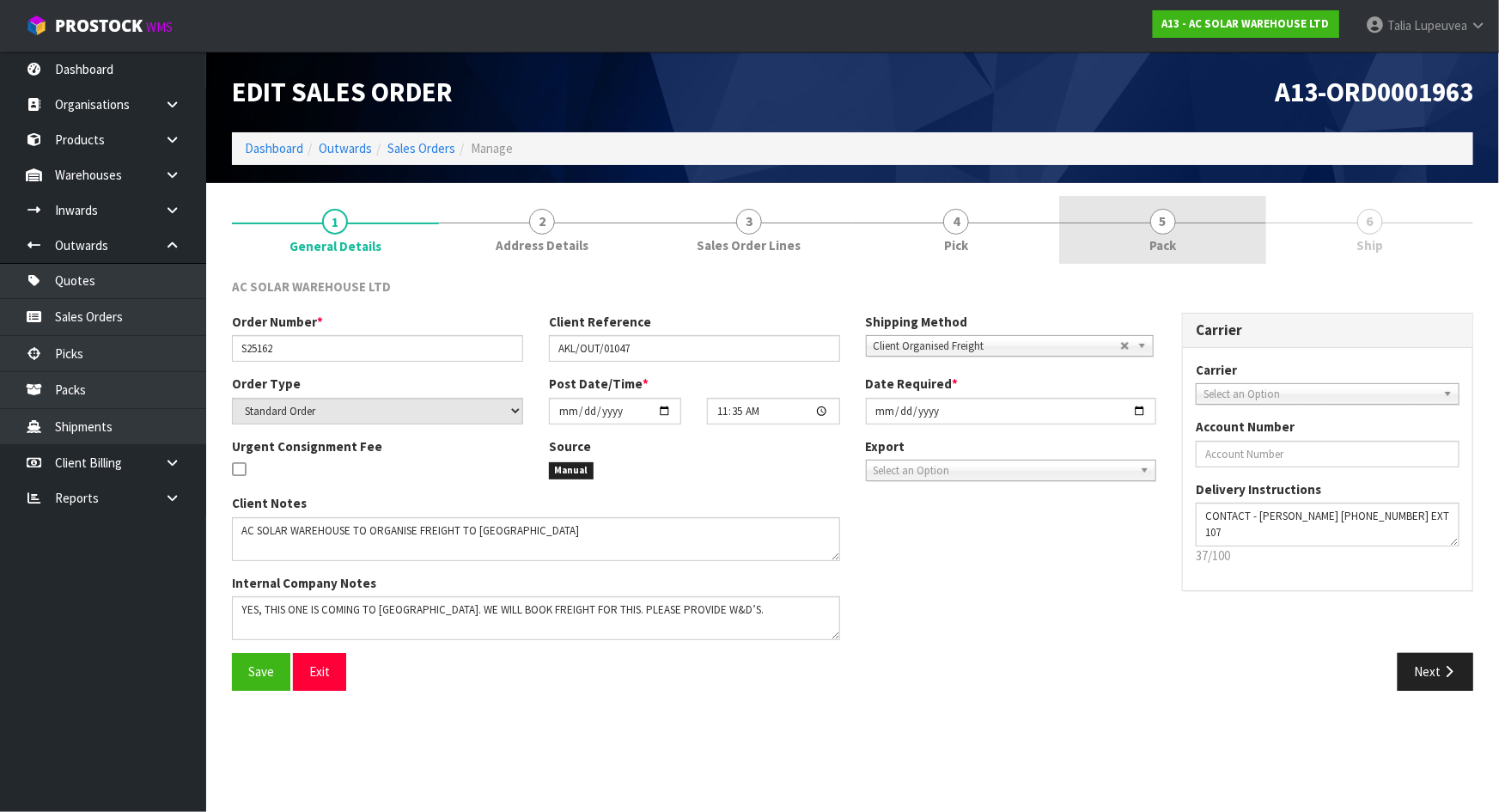
click at [1142, 239] on link "5 Pack" at bounding box center [1163, 229] width 207 height 68
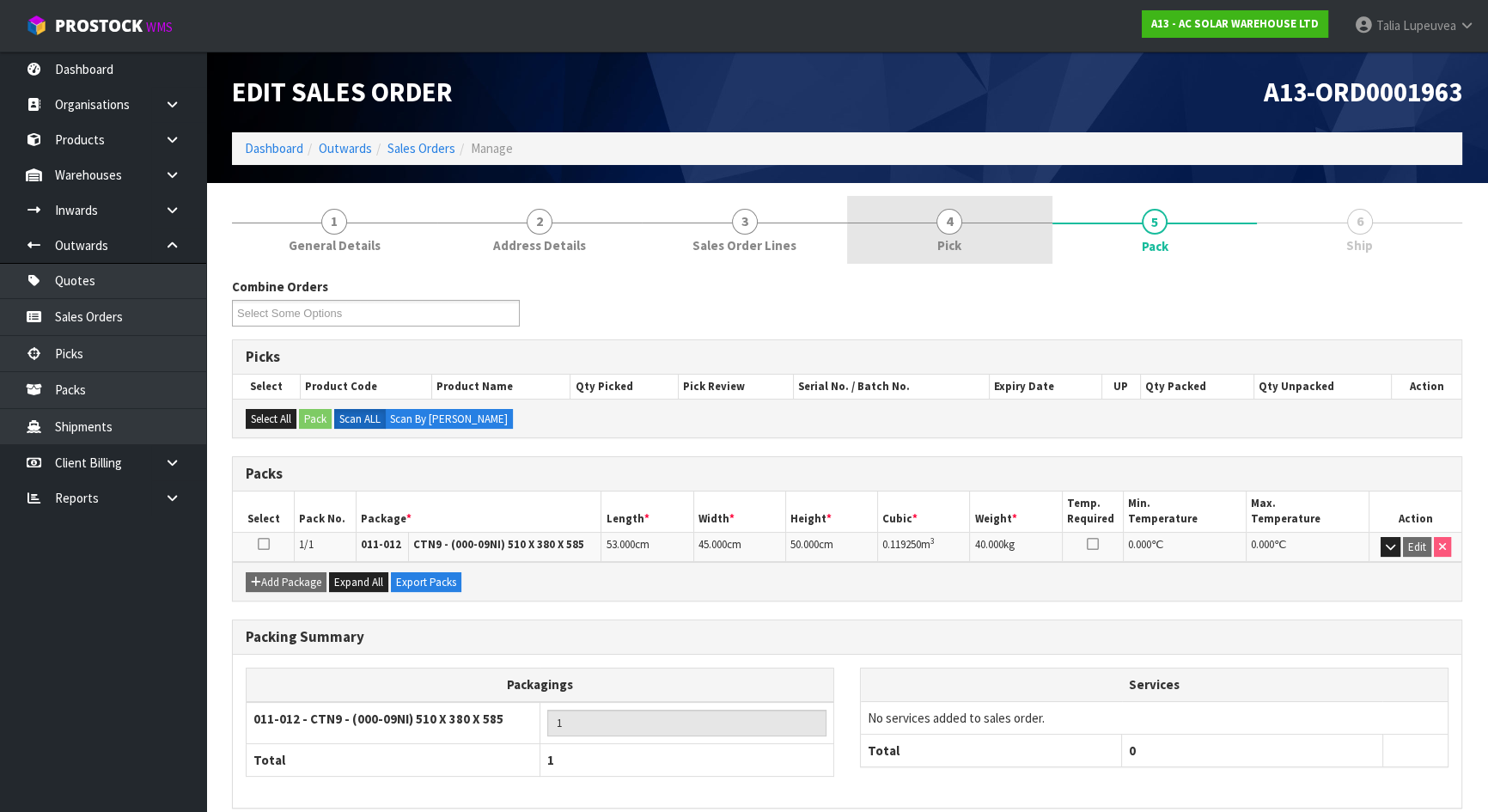
click at [993, 240] on link "4 Pick" at bounding box center [950, 229] width 206 height 68
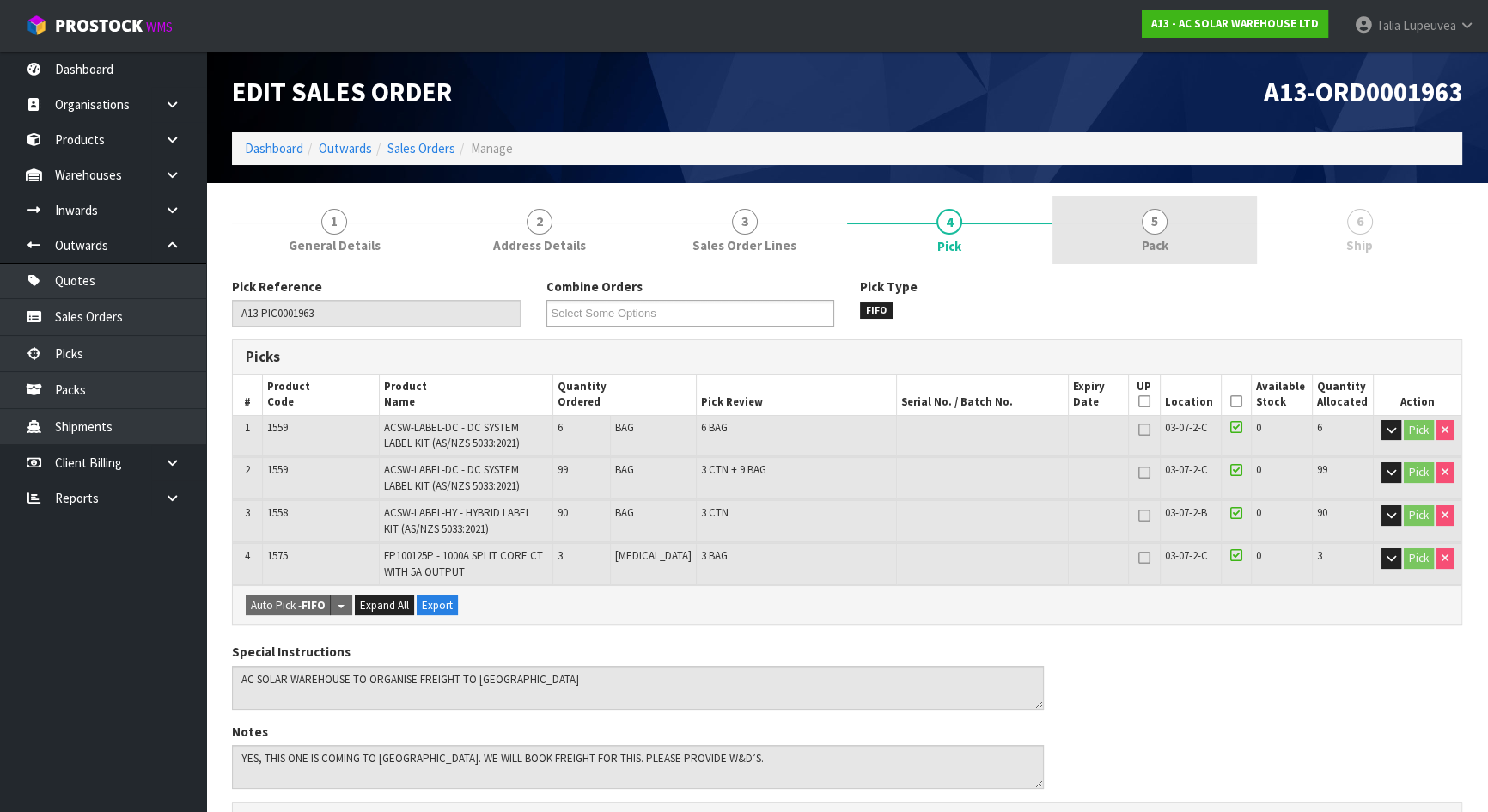
click at [1134, 236] on link "5 Pack" at bounding box center [1155, 229] width 206 height 68
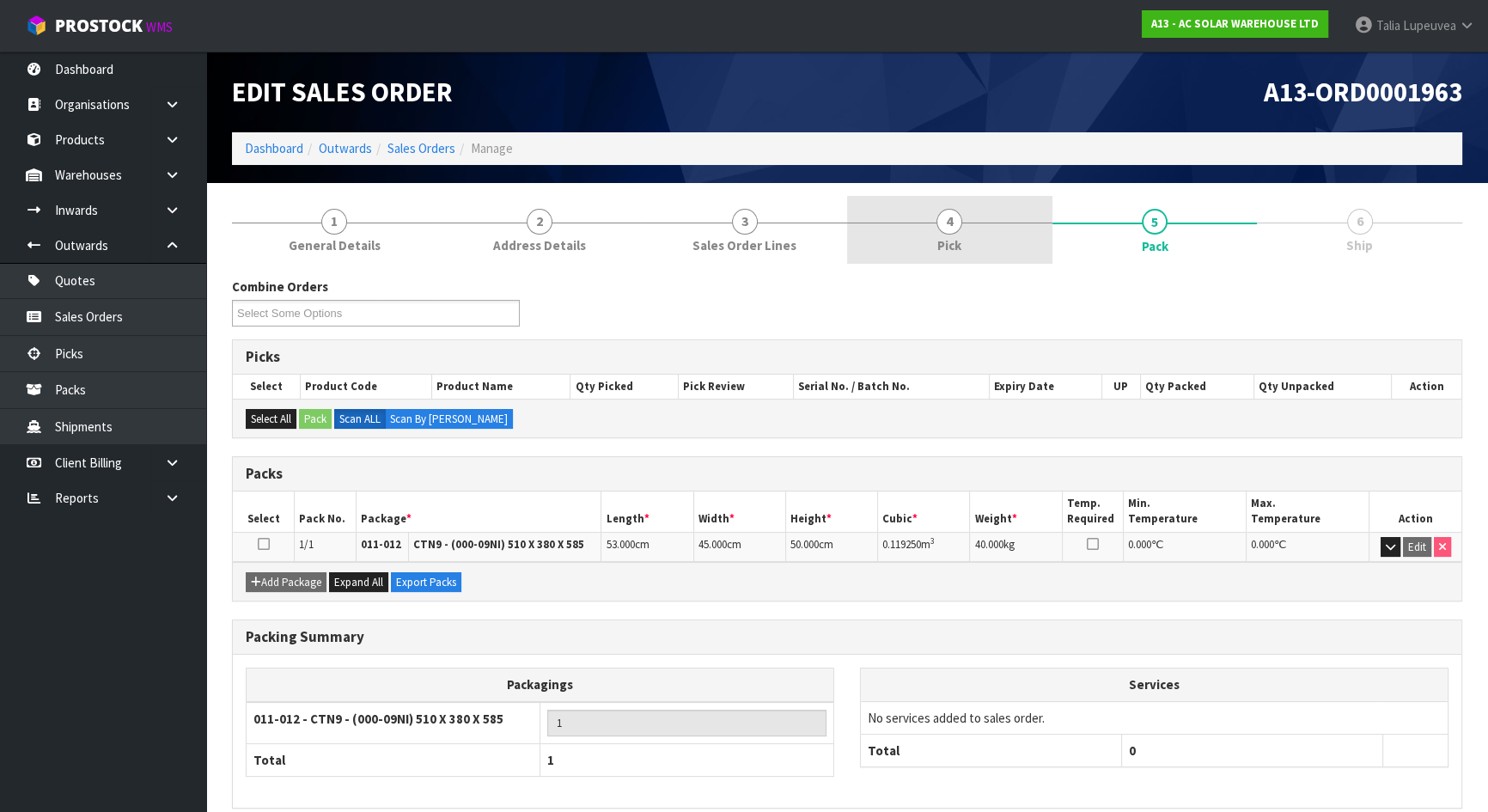
click at [999, 232] on link "4 Pick" at bounding box center [950, 229] width 206 height 68
